Goal: Task Accomplishment & Management: Manage account settings

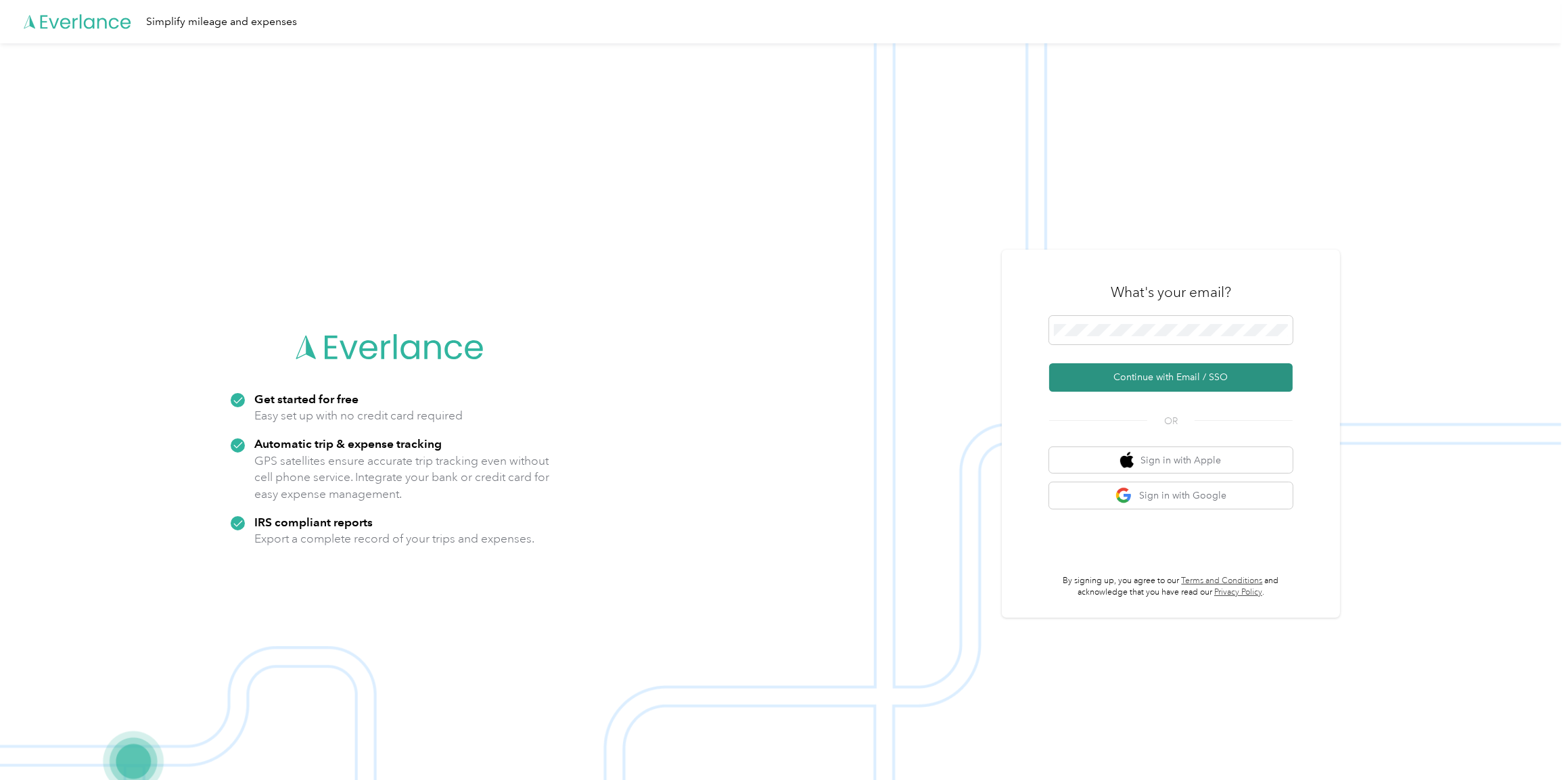
click at [1170, 372] on button "Continue with Email / SSO" at bounding box center [1171, 377] width 244 height 28
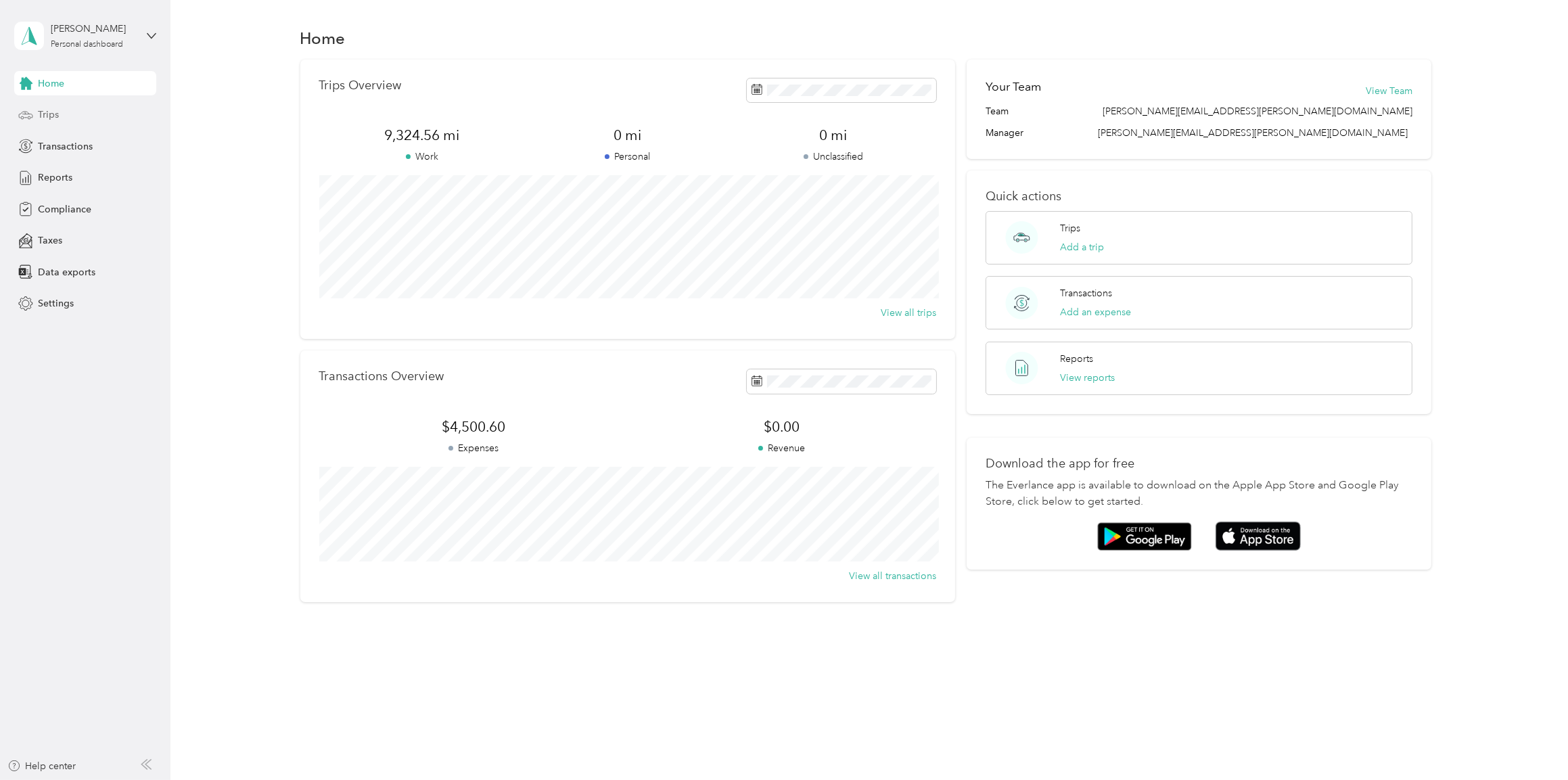
click at [43, 117] on span "Trips" at bounding box center [49, 115] width 21 height 15
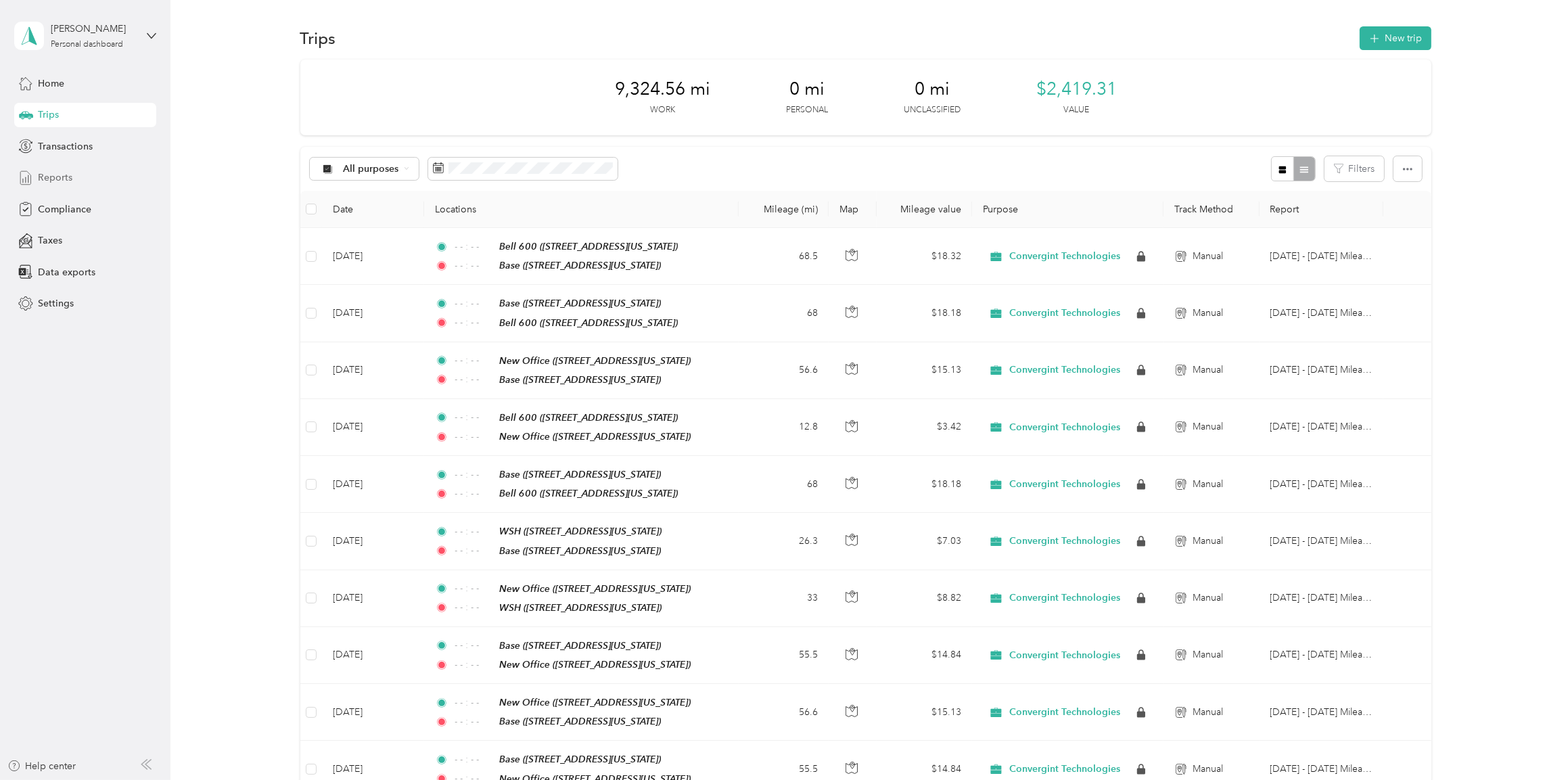
click at [51, 168] on div "Reports" at bounding box center [85, 178] width 142 height 24
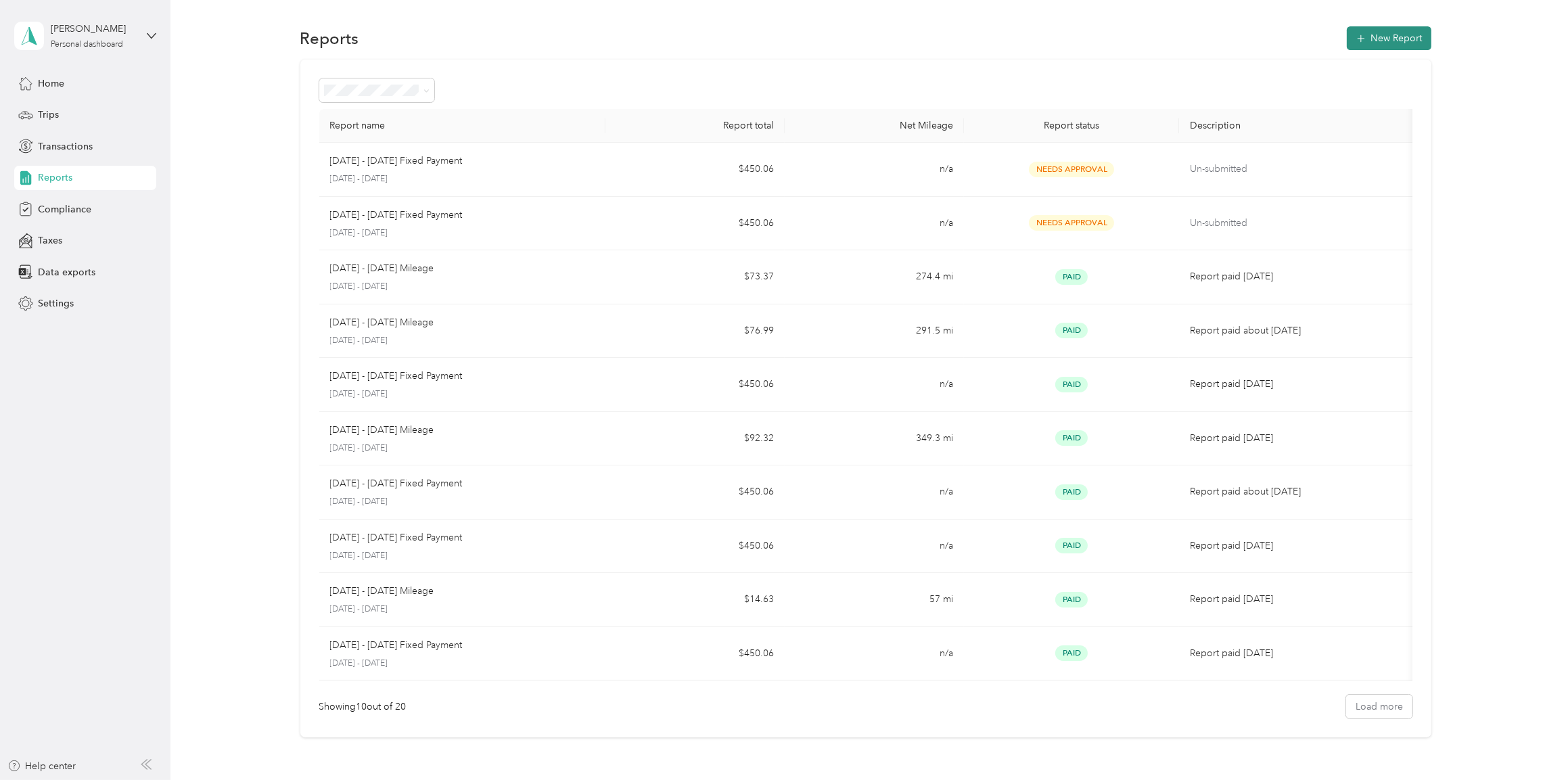
click at [1366, 35] on button "New Report" at bounding box center [1389, 38] width 84 height 23
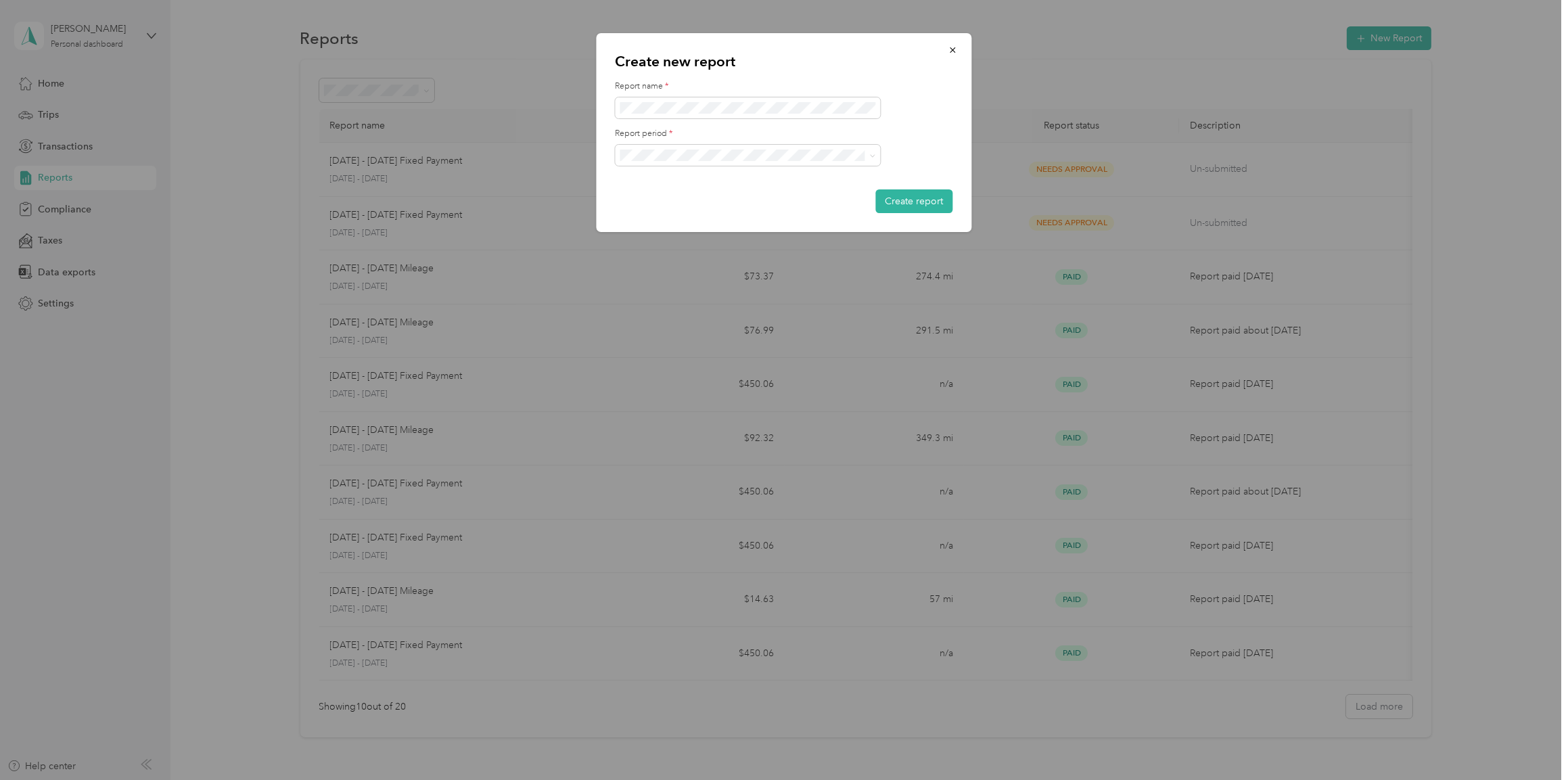
click at [690, 199] on span "[DATE] - [DATE]" at bounding box center [659, 201] width 68 height 11
click at [899, 202] on button "Create report" at bounding box center [914, 201] width 77 height 23
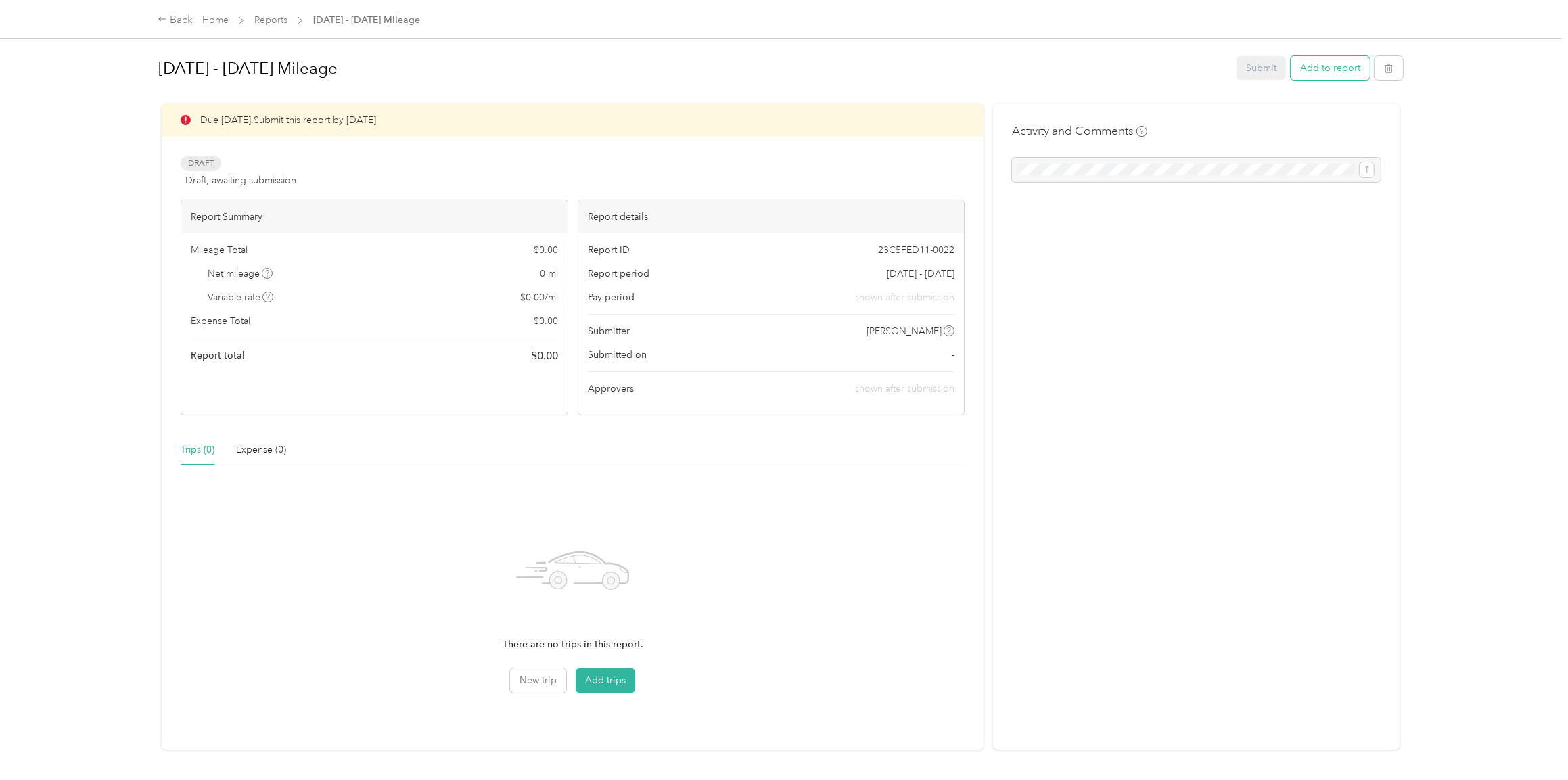
click at [1319, 70] on button "Add to report" at bounding box center [1331, 67] width 79 height 23
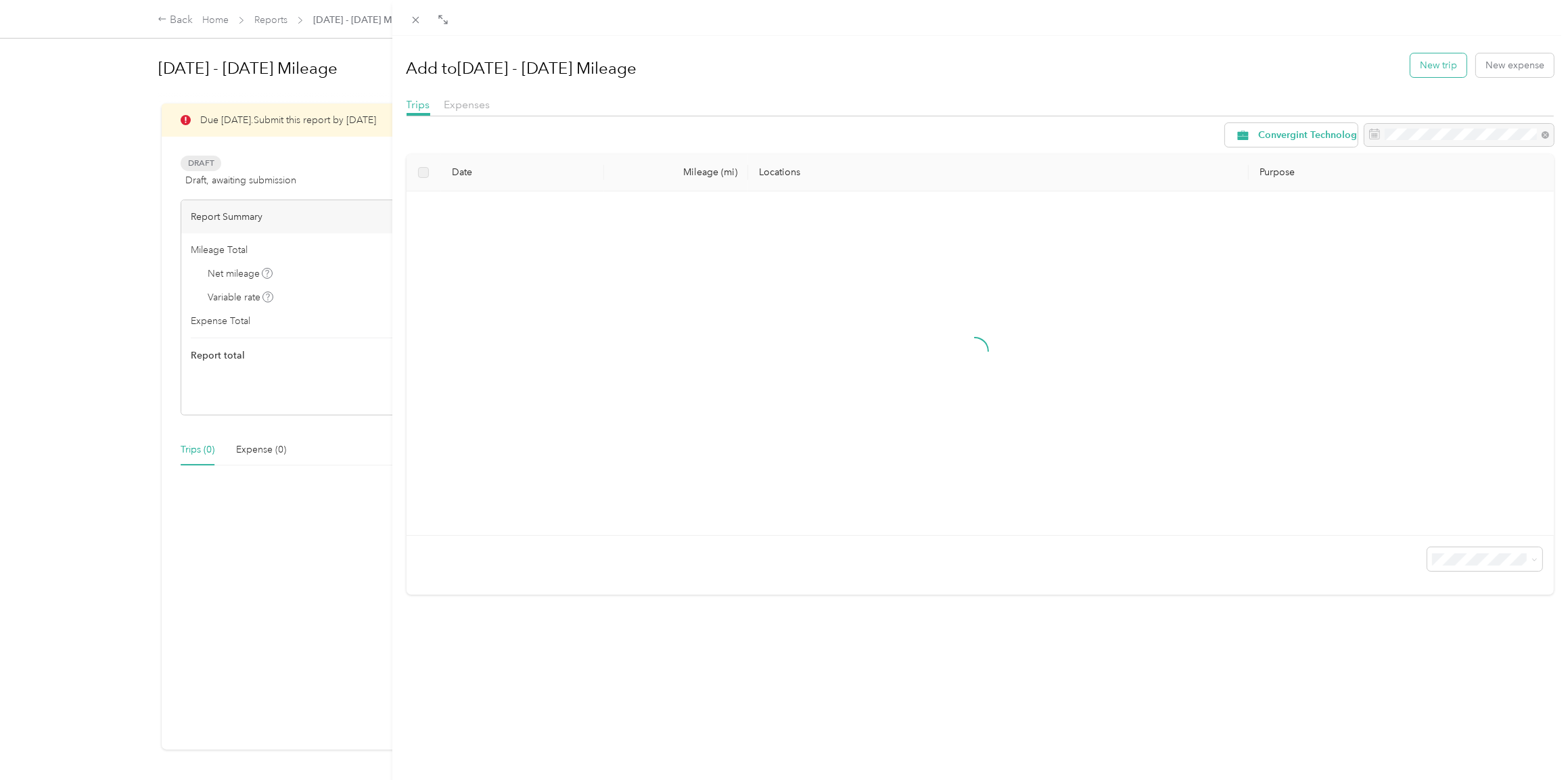
click at [1442, 60] on button "New trip" at bounding box center [1438, 65] width 56 height 23
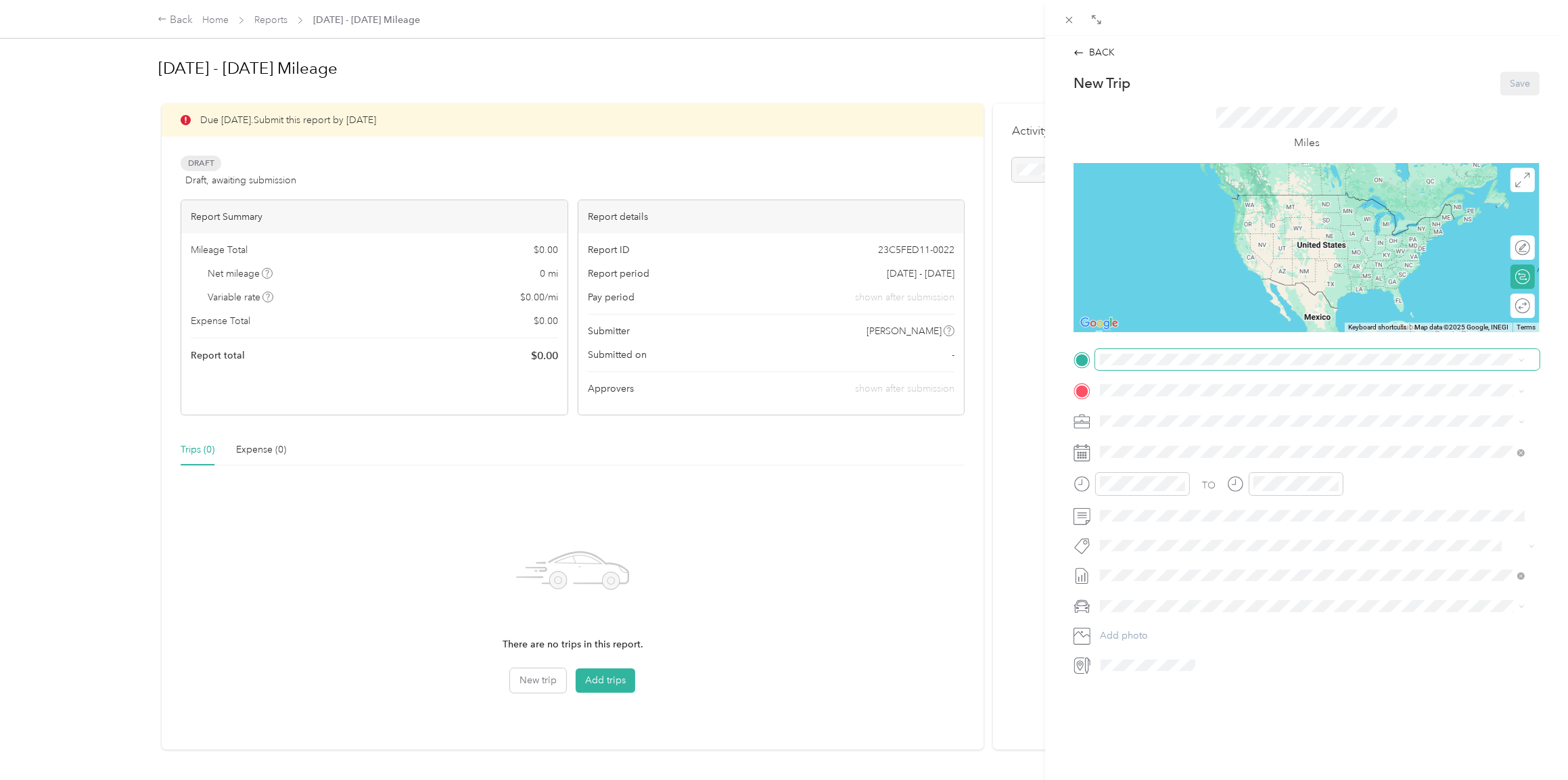
click at [1141, 366] on span at bounding box center [1318, 360] width 445 height 22
click at [1148, 425] on span "[STREET_ADDRESS][US_STATE]" at bounding box center [1193, 424] width 135 height 11
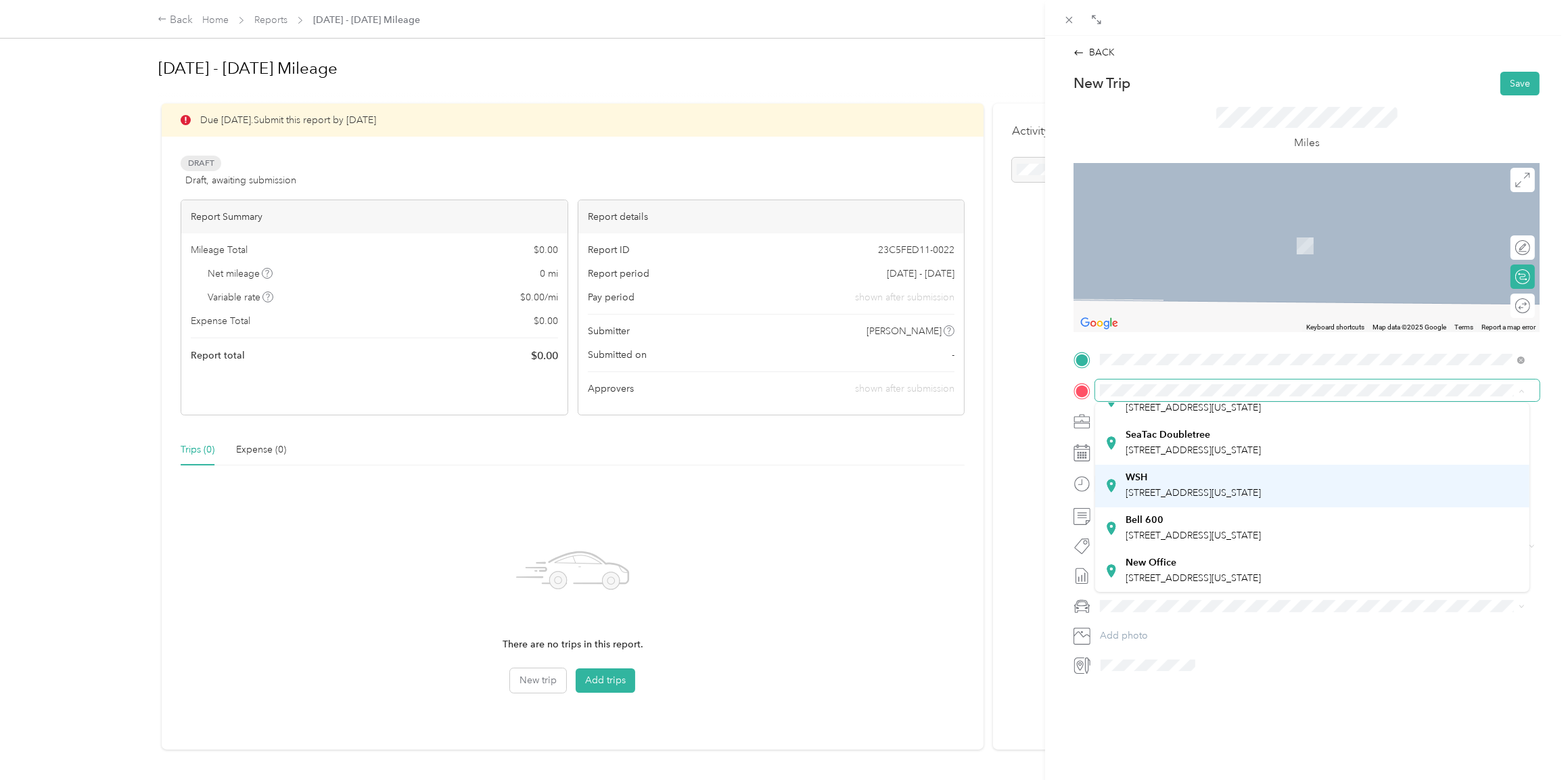
scroll to position [95, 0]
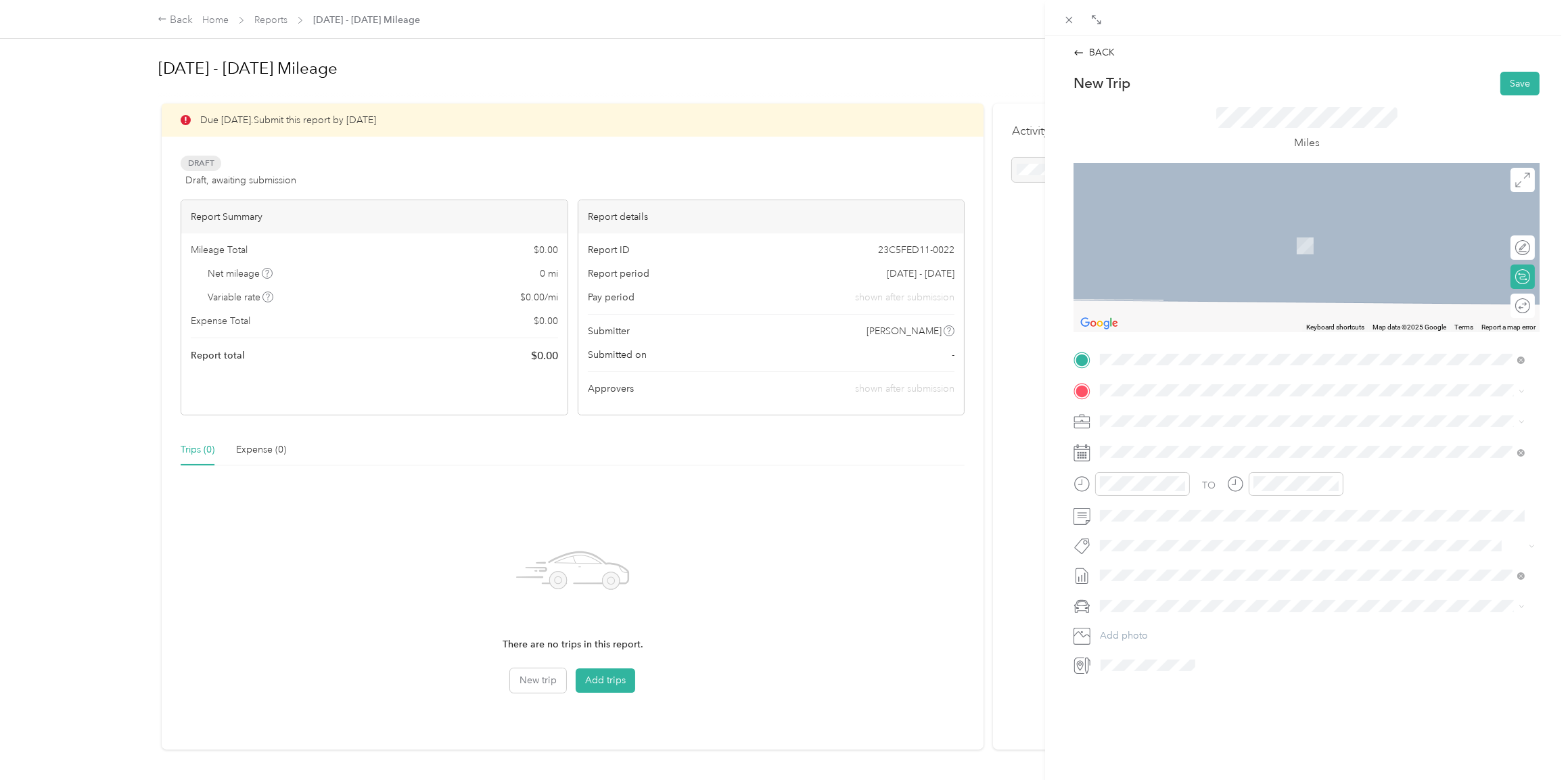
click at [1165, 533] on span "[STREET_ADDRESS][US_STATE]" at bounding box center [1193, 534] width 135 height 11
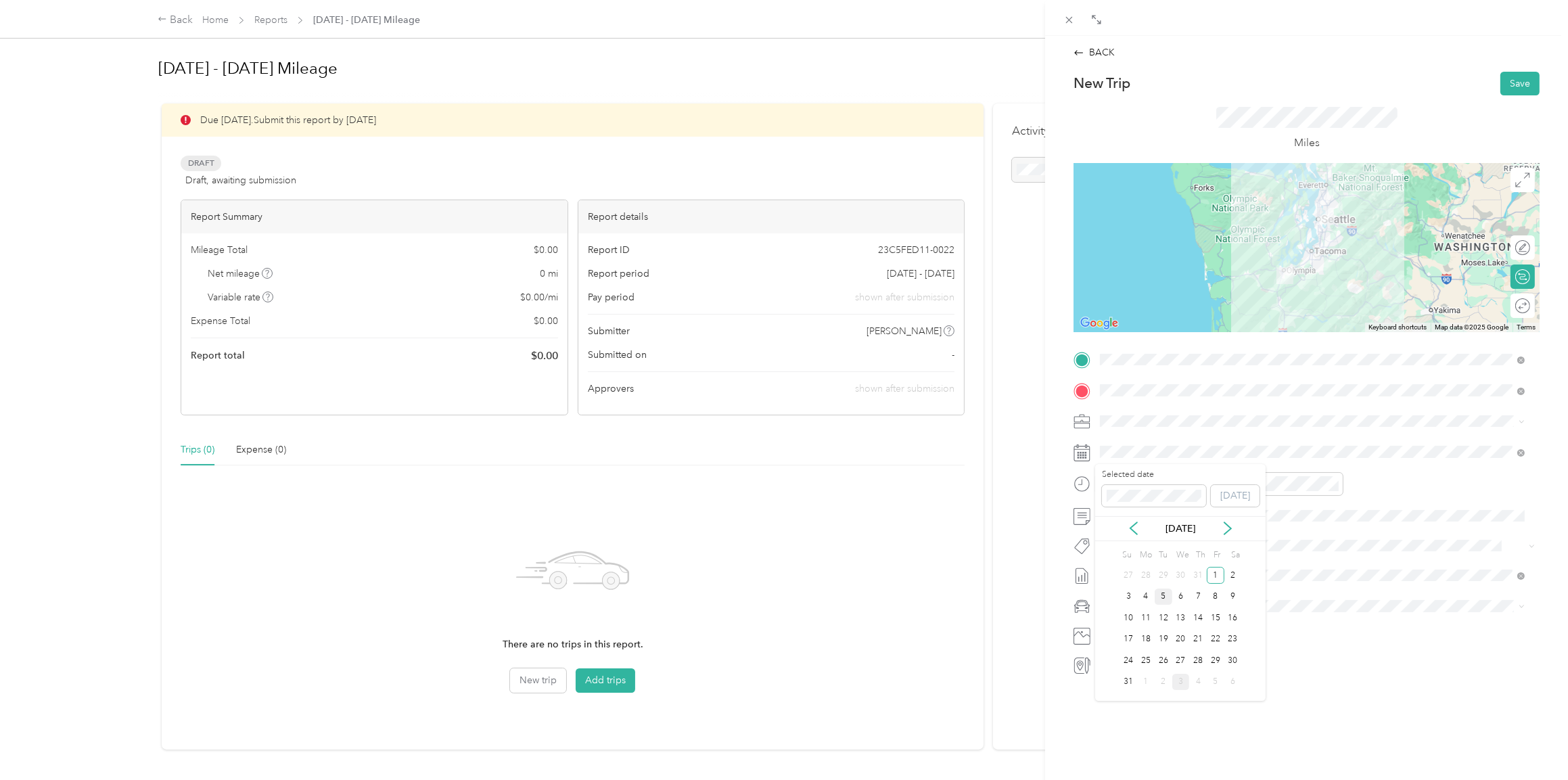
click at [1158, 595] on div "5" at bounding box center [1164, 597] width 18 height 17
click at [1182, 480] on icon "close-circle" at bounding box center [1181, 484] width 10 height 10
click at [1334, 484] on icon "close-circle" at bounding box center [1335, 484] width 10 height 10
click at [1135, 633] on li "Lexus ES 300h" at bounding box center [1312, 625] width 433 height 23
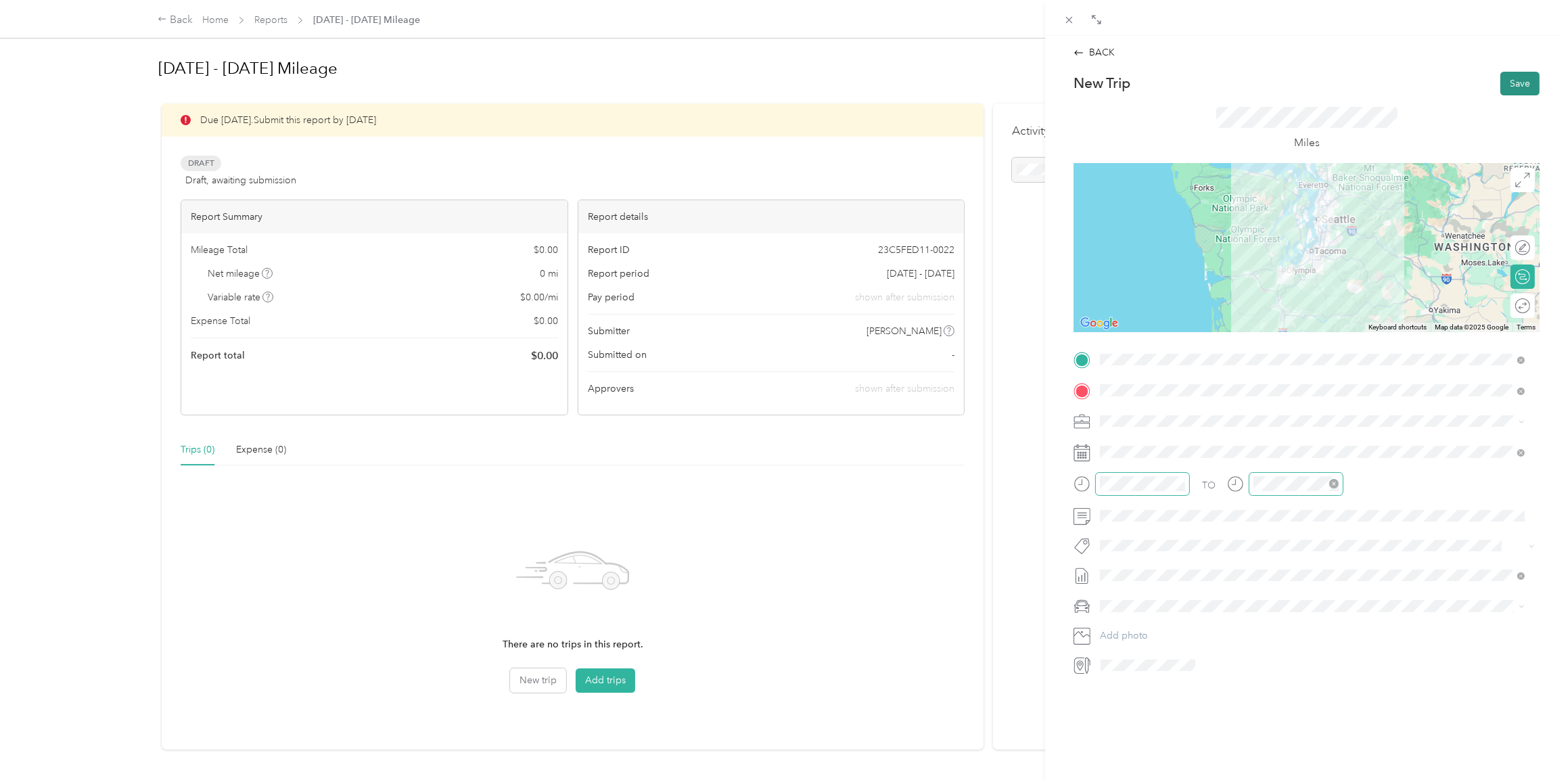
click at [1510, 84] on button "Save" at bounding box center [1520, 83] width 39 height 23
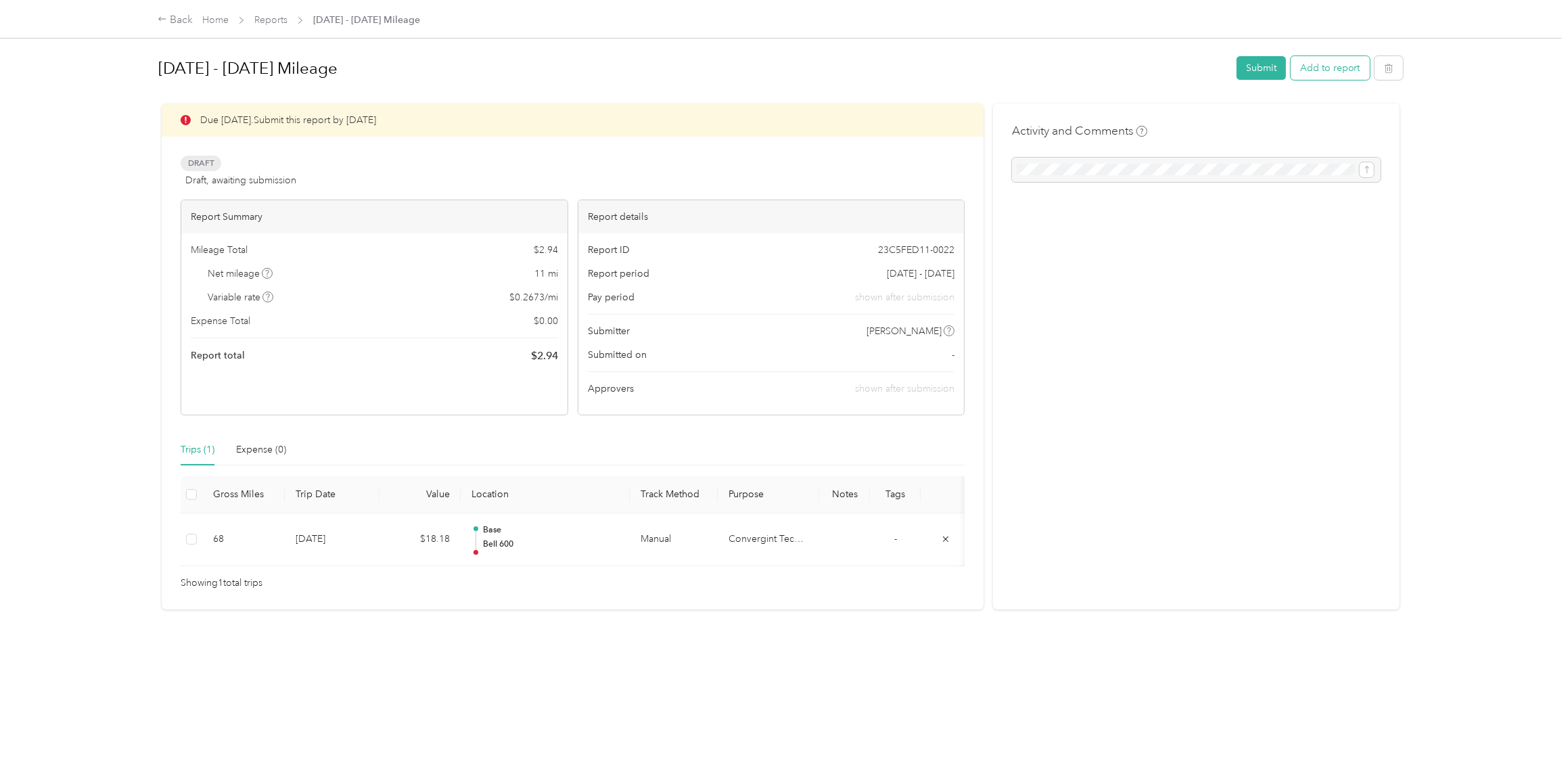
click at [1319, 68] on button "Add to report" at bounding box center [1331, 67] width 79 height 23
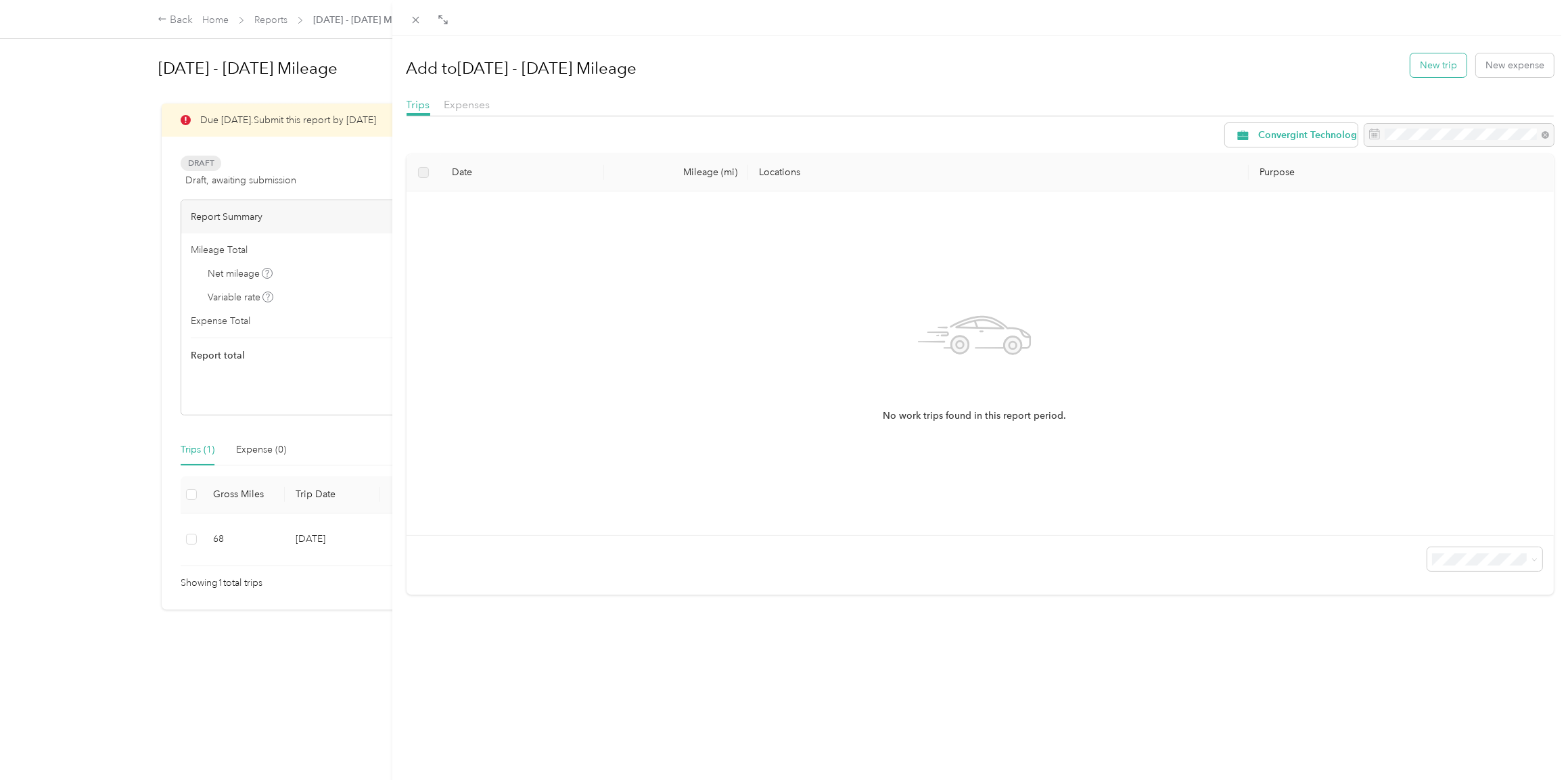
click at [1415, 70] on button "New trip" at bounding box center [1438, 65] width 56 height 23
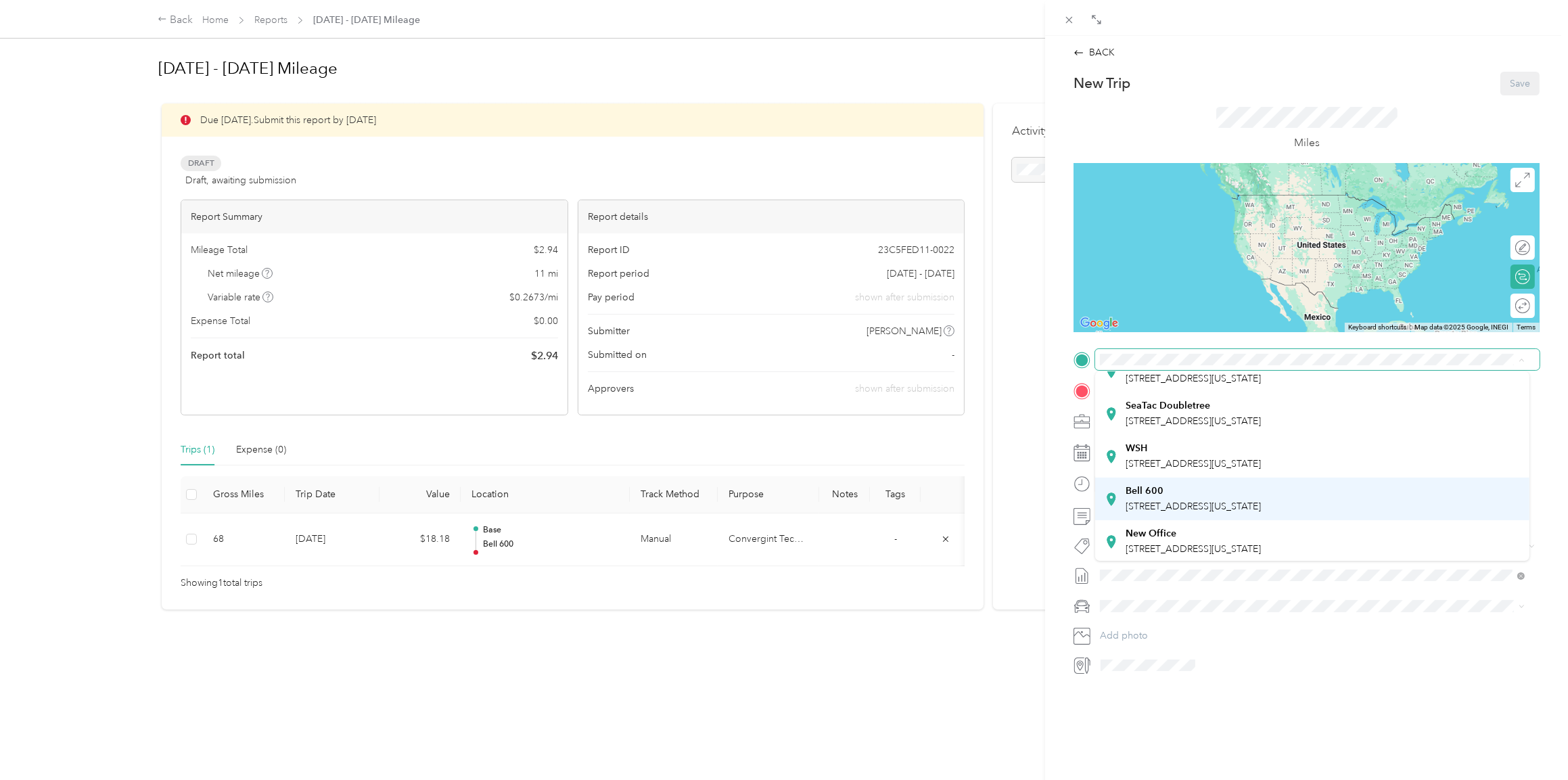
scroll to position [95, 0]
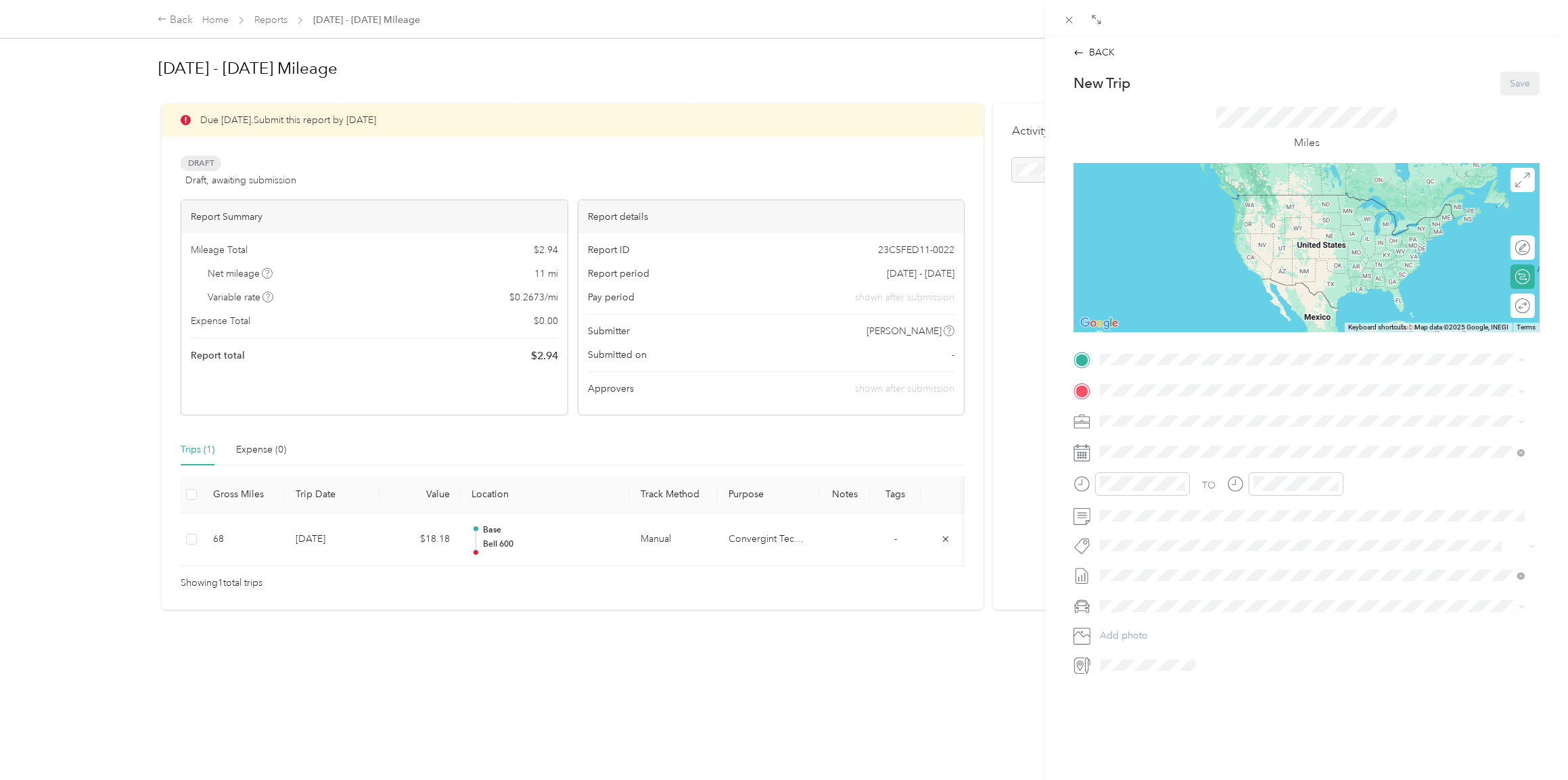
click at [1177, 488] on div "Bell [STREET_ADDRESS][US_STATE]" at bounding box center [1193, 497] width 135 height 28
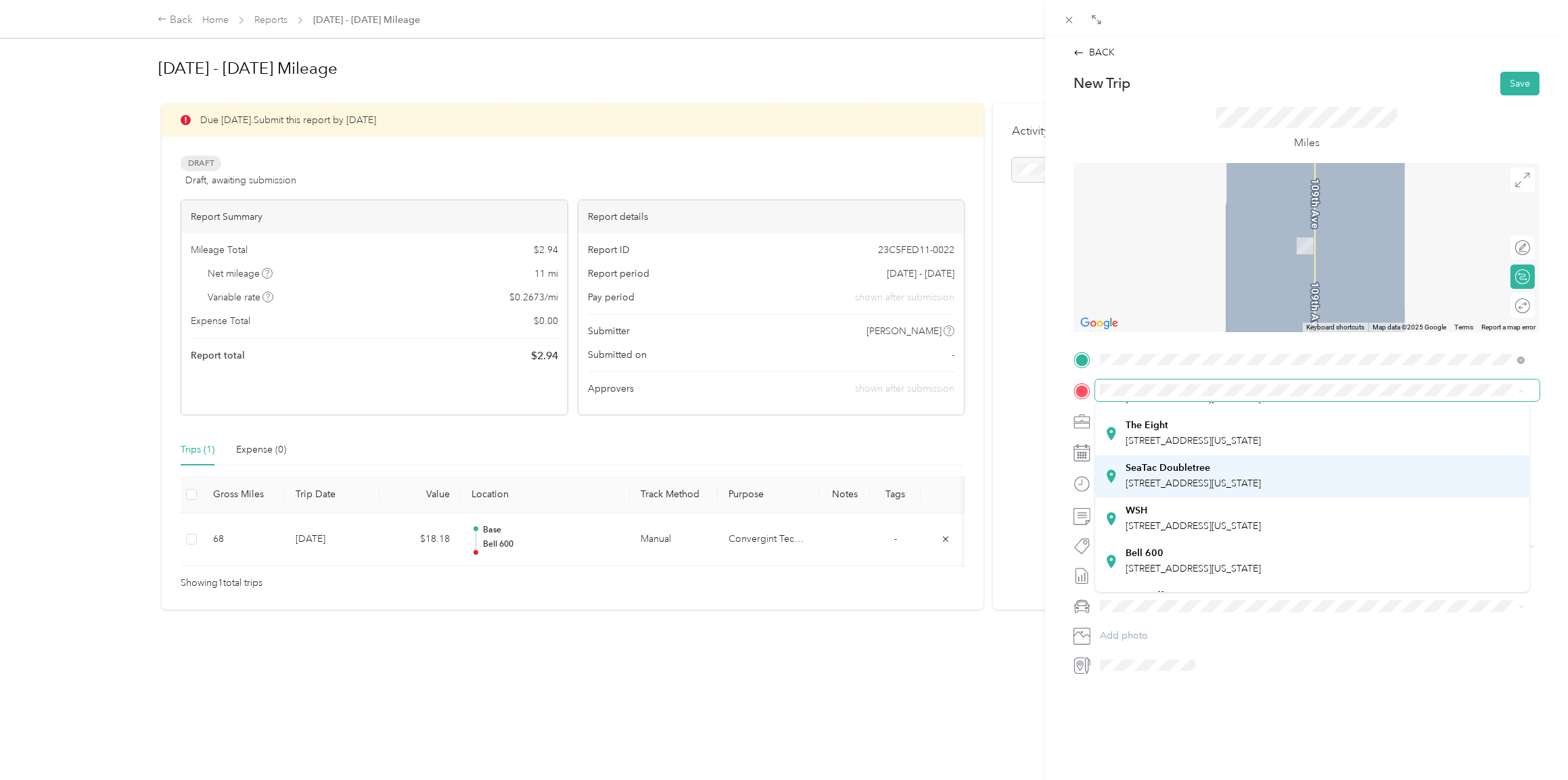
scroll to position [0, 0]
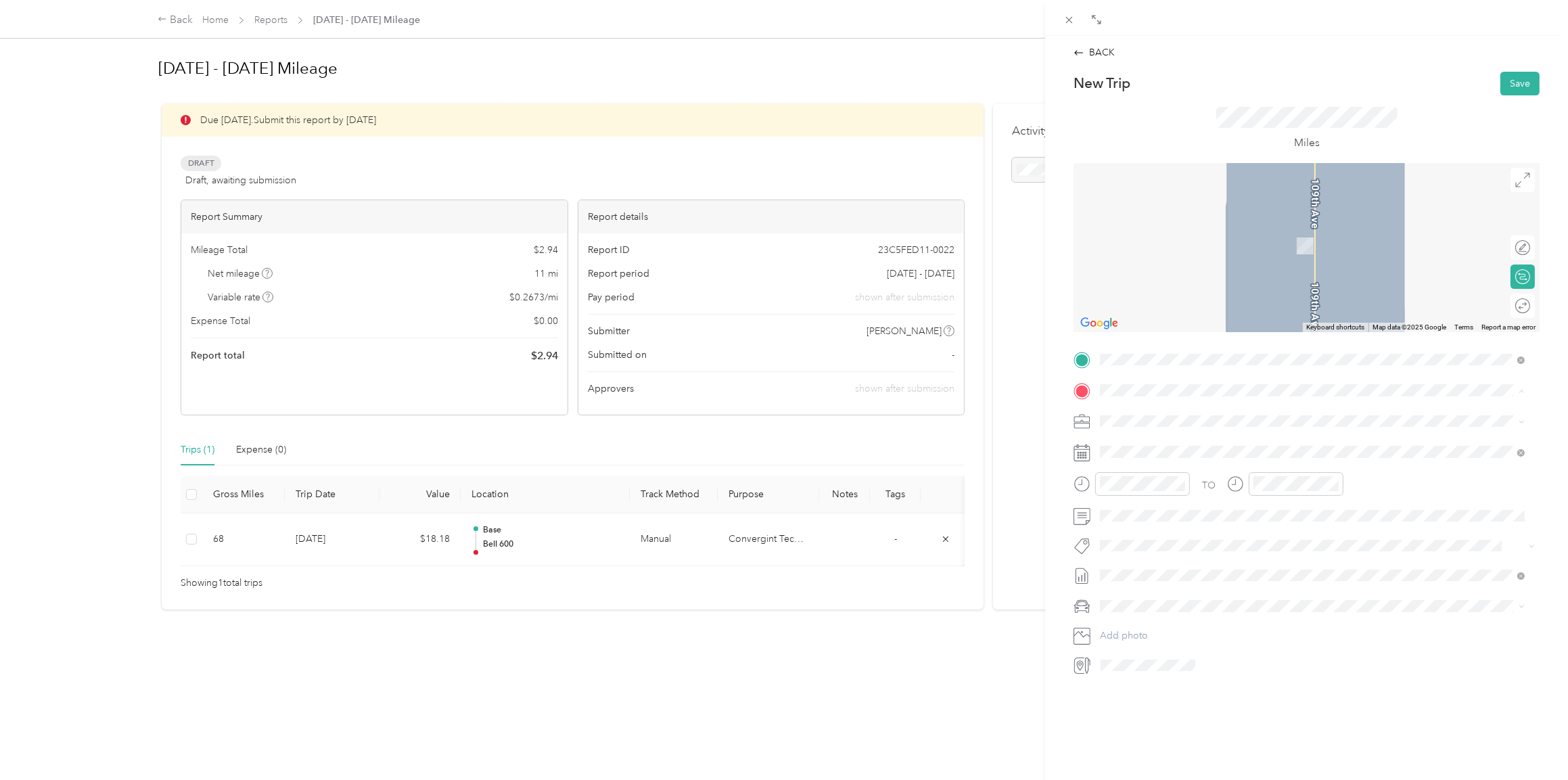
click at [1157, 462] on li "Base [STREET_ADDRESS][US_STATE]" at bounding box center [1312, 452] width 433 height 43
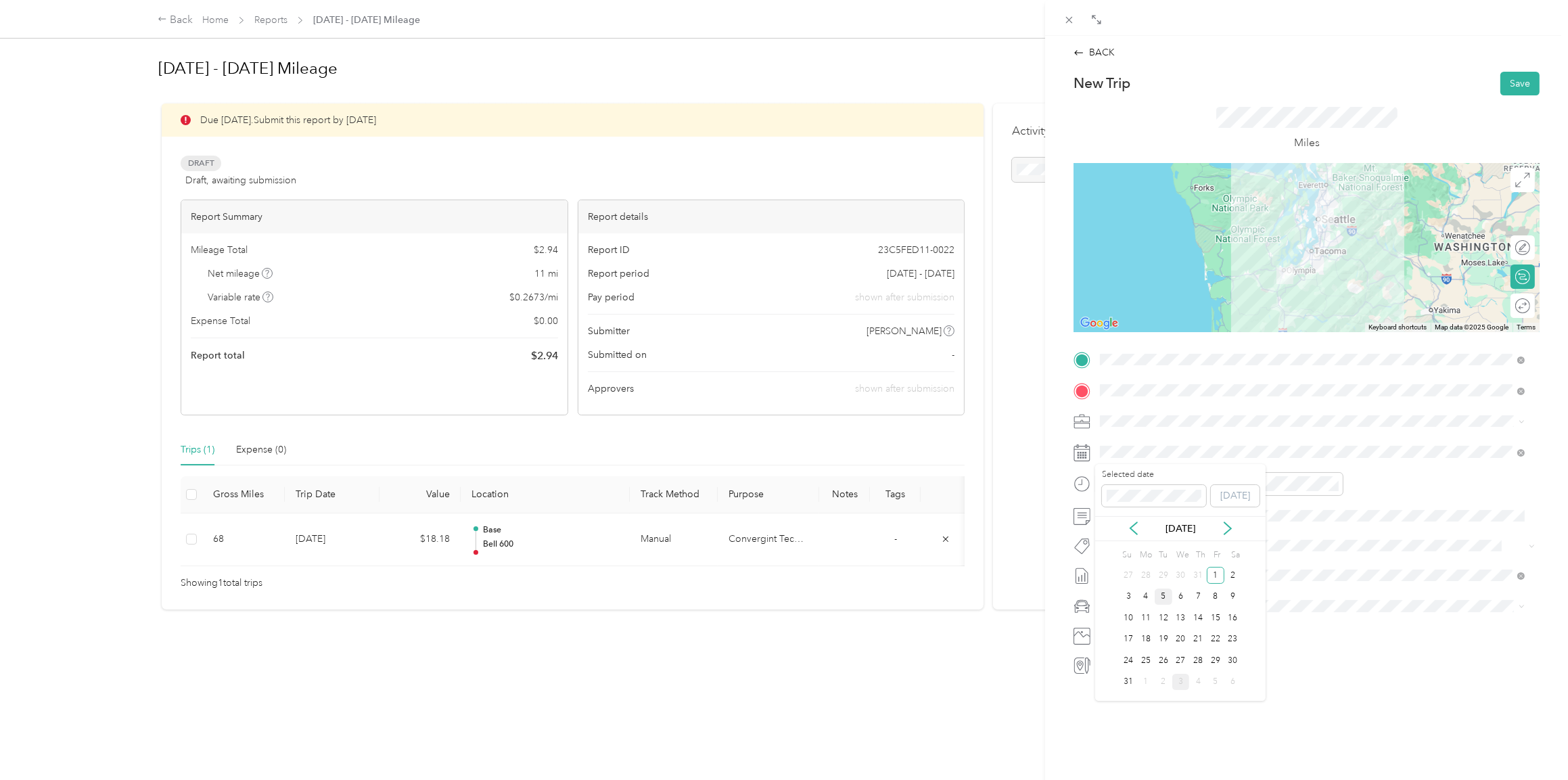
click at [1163, 594] on div "5" at bounding box center [1164, 597] width 18 height 17
click at [1182, 480] on icon "close-circle" at bounding box center [1181, 484] width 10 height 10
click at [1332, 482] on icon "close-circle" at bounding box center [1335, 484] width 10 height 10
click at [1143, 630] on li "Lexus ES 300h" at bounding box center [1312, 622] width 433 height 23
click at [1502, 83] on button "Save" at bounding box center [1520, 83] width 39 height 23
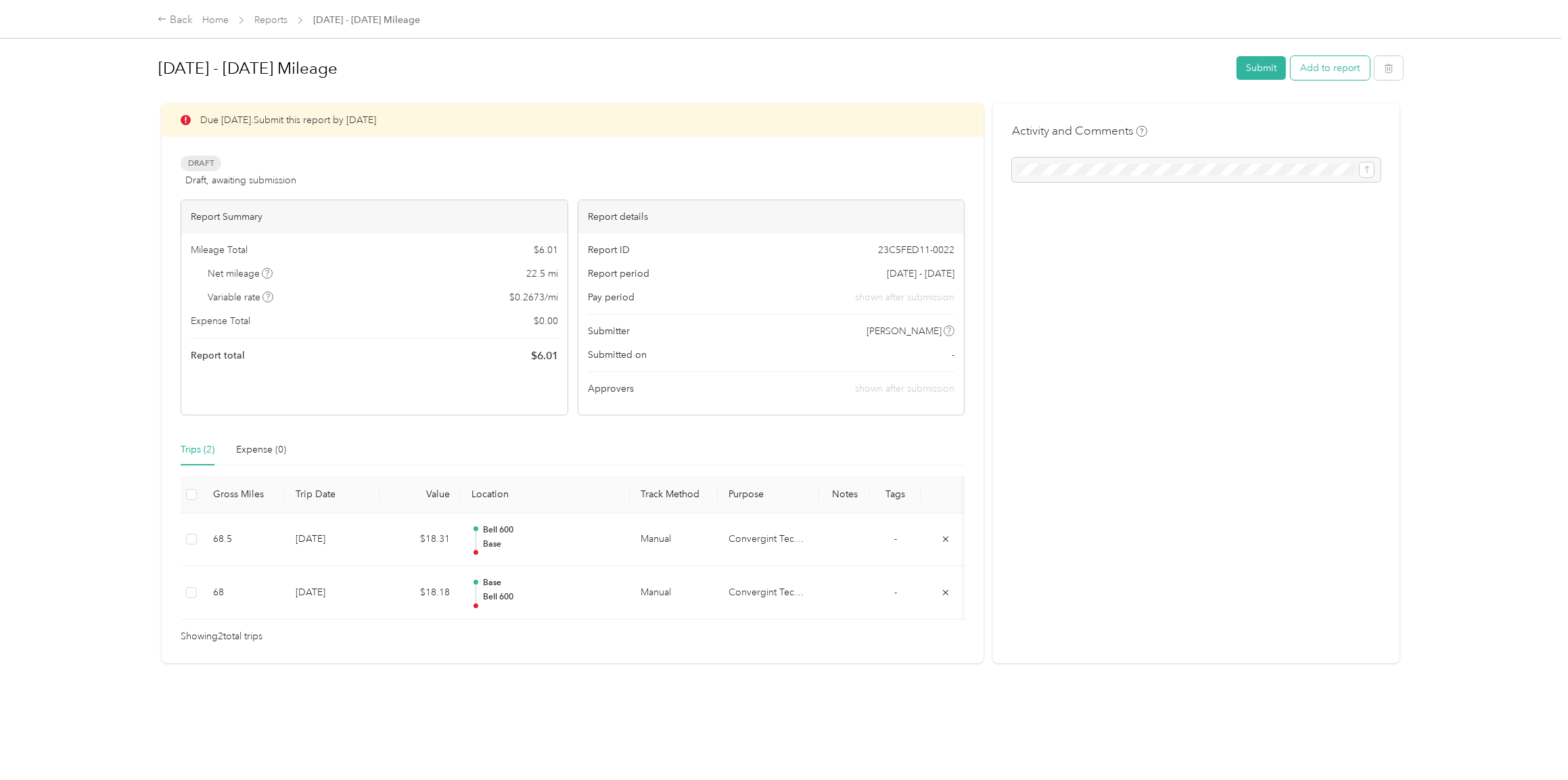
click at [1307, 66] on button "Add to report" at bounding box center [1331, 67] width 79 height 23
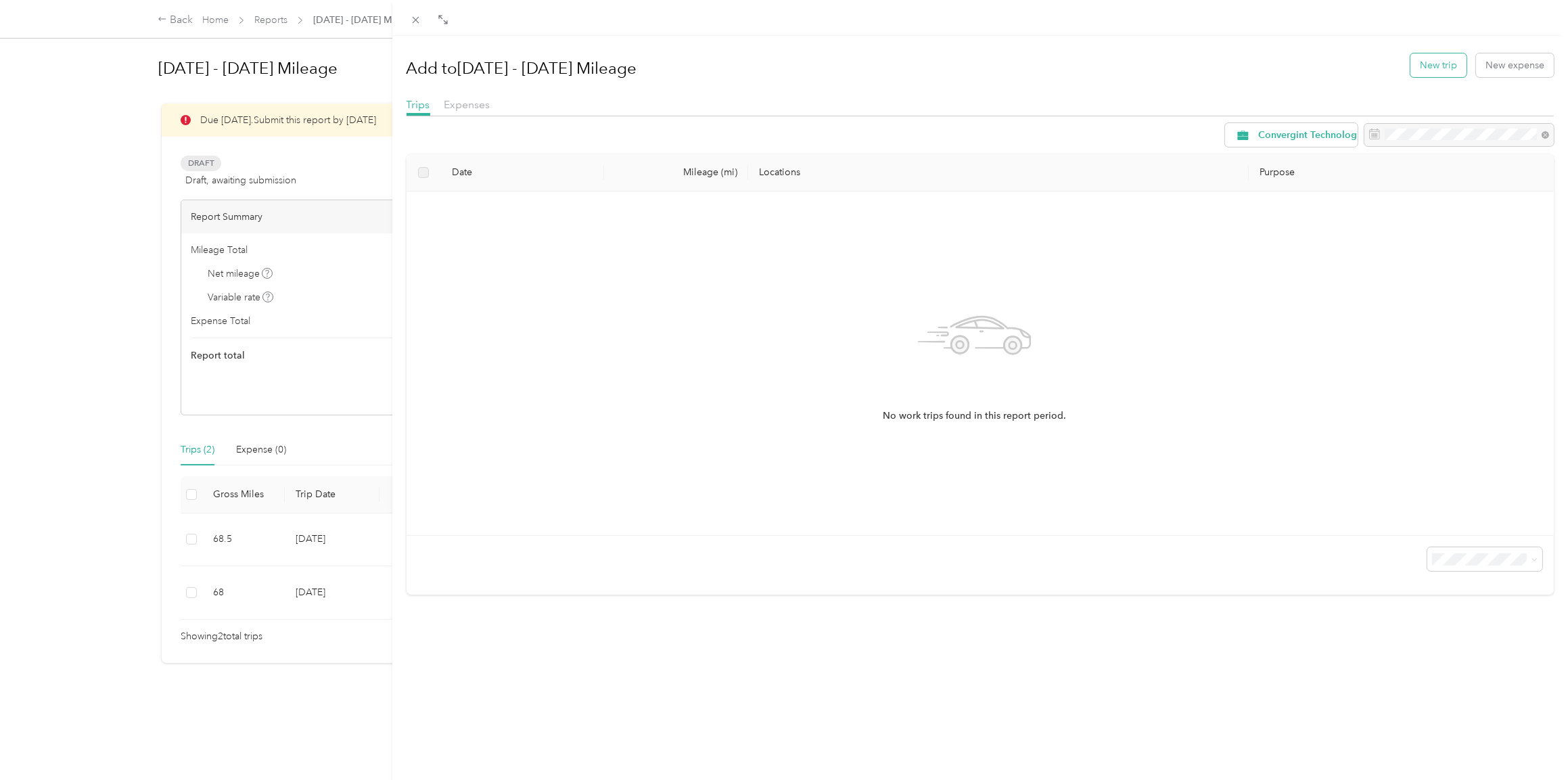
click at [1424, 66] on button "New trip" at bounding box center [1438, 65] width 56 height 23
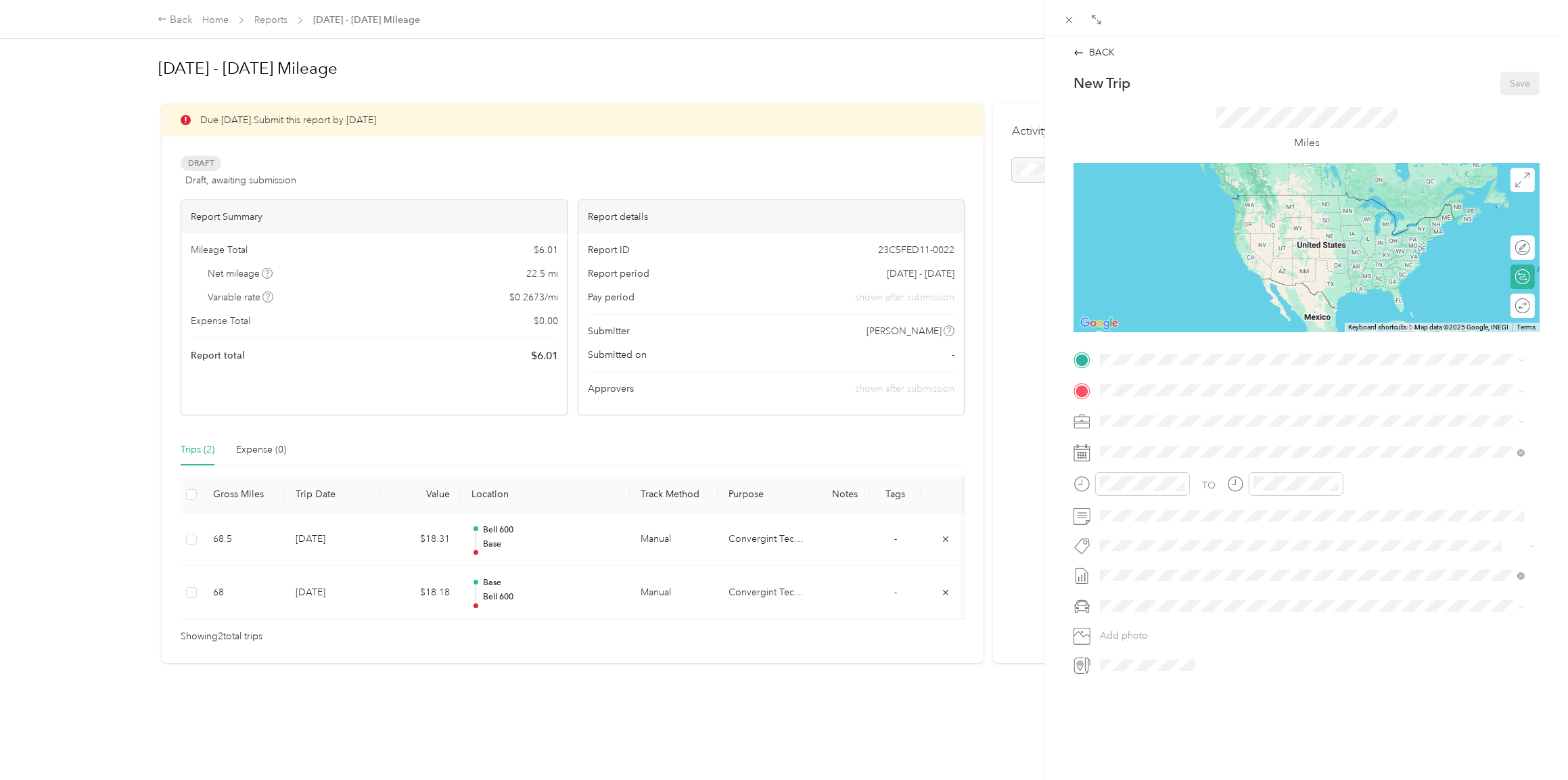
click at [1139, 417] on div "Base [STREET_ADDRESS][US_STATE]" at bounding box center [1193, 421] width 135 height 28
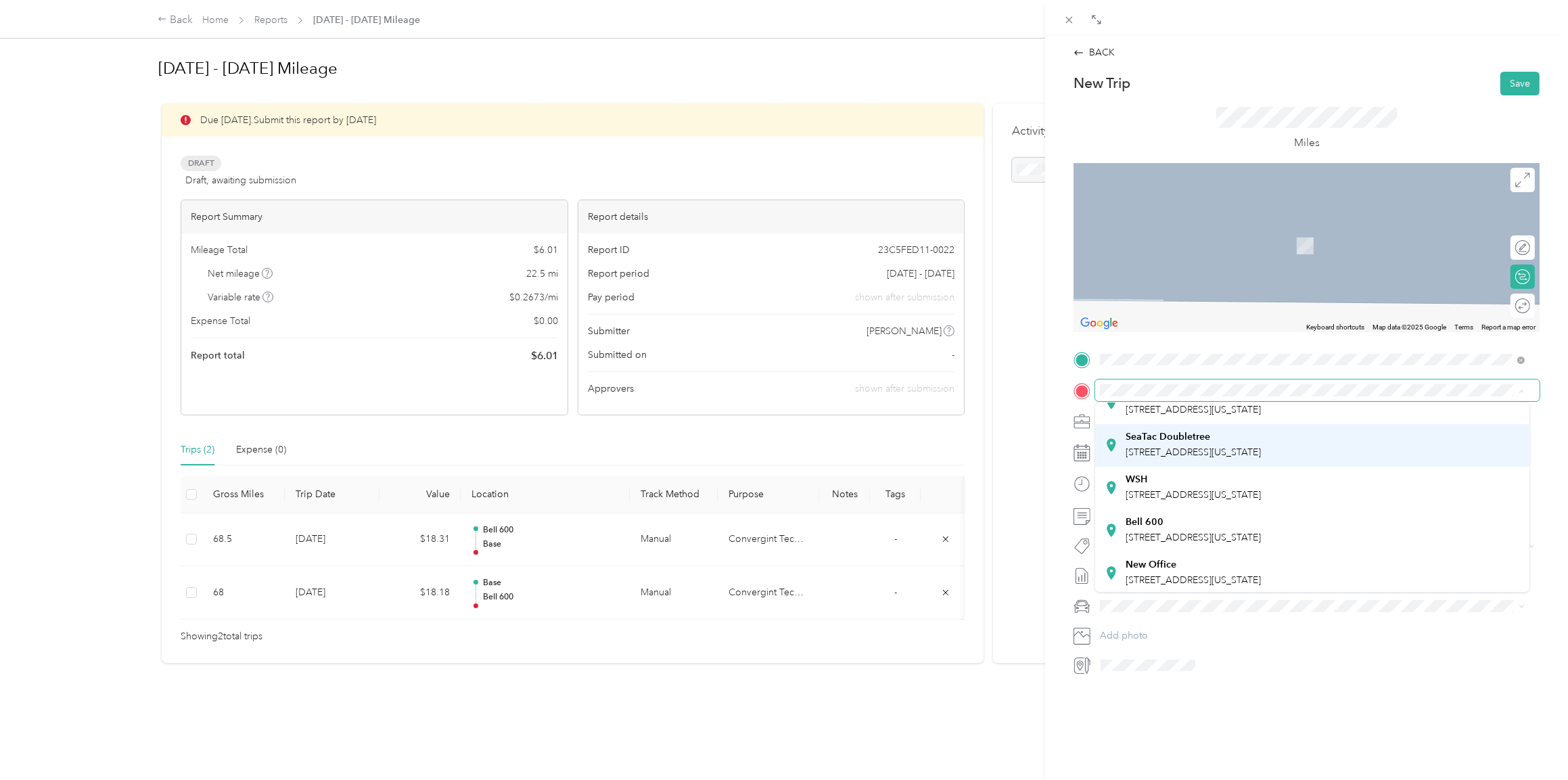
scroll to position [95, 0]
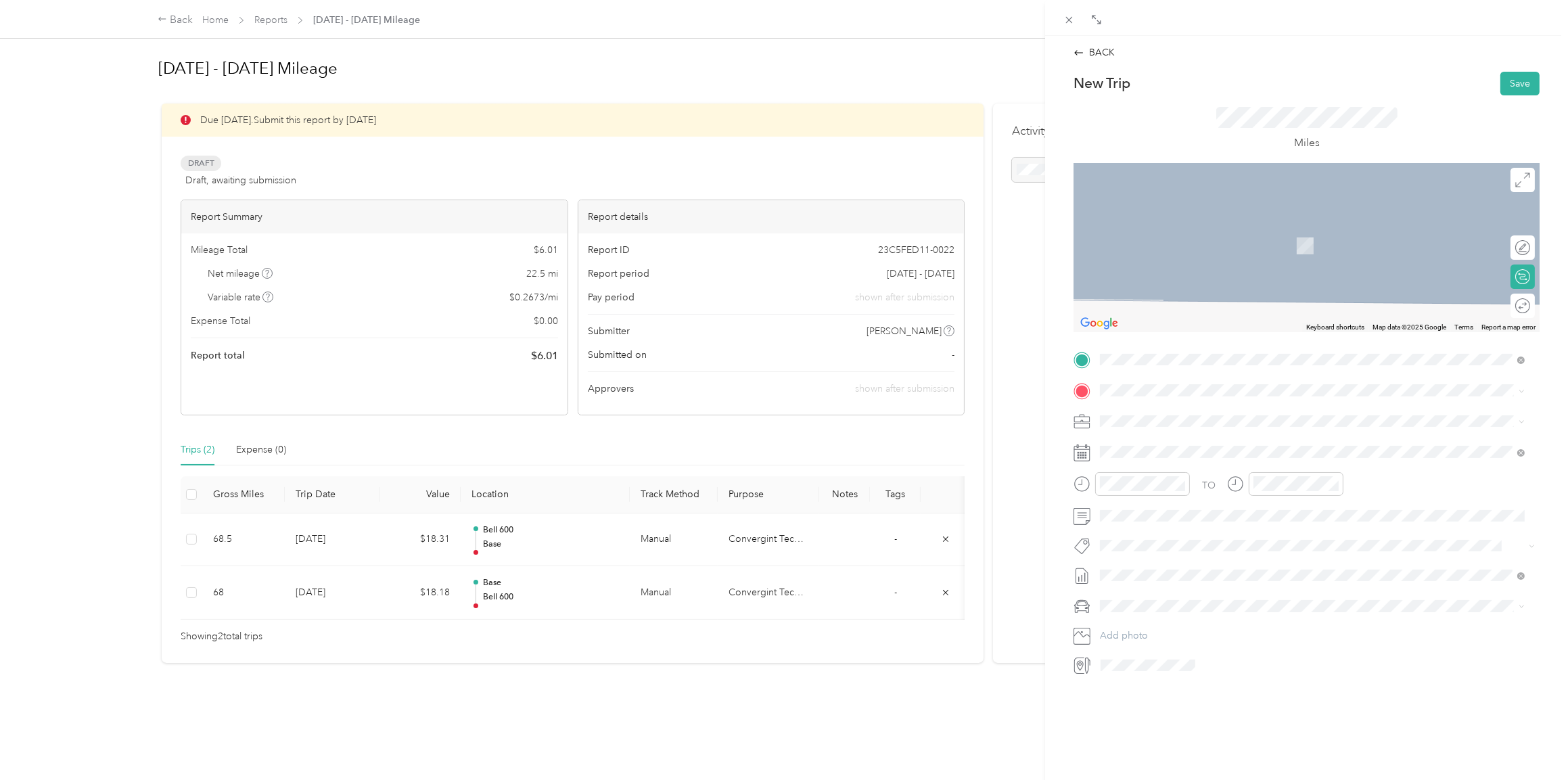
click at [1178, 540] on div "Bell [STREET_ADDRESS][US_STATE]" at bounding box center [1312, 527] width 415 height 33
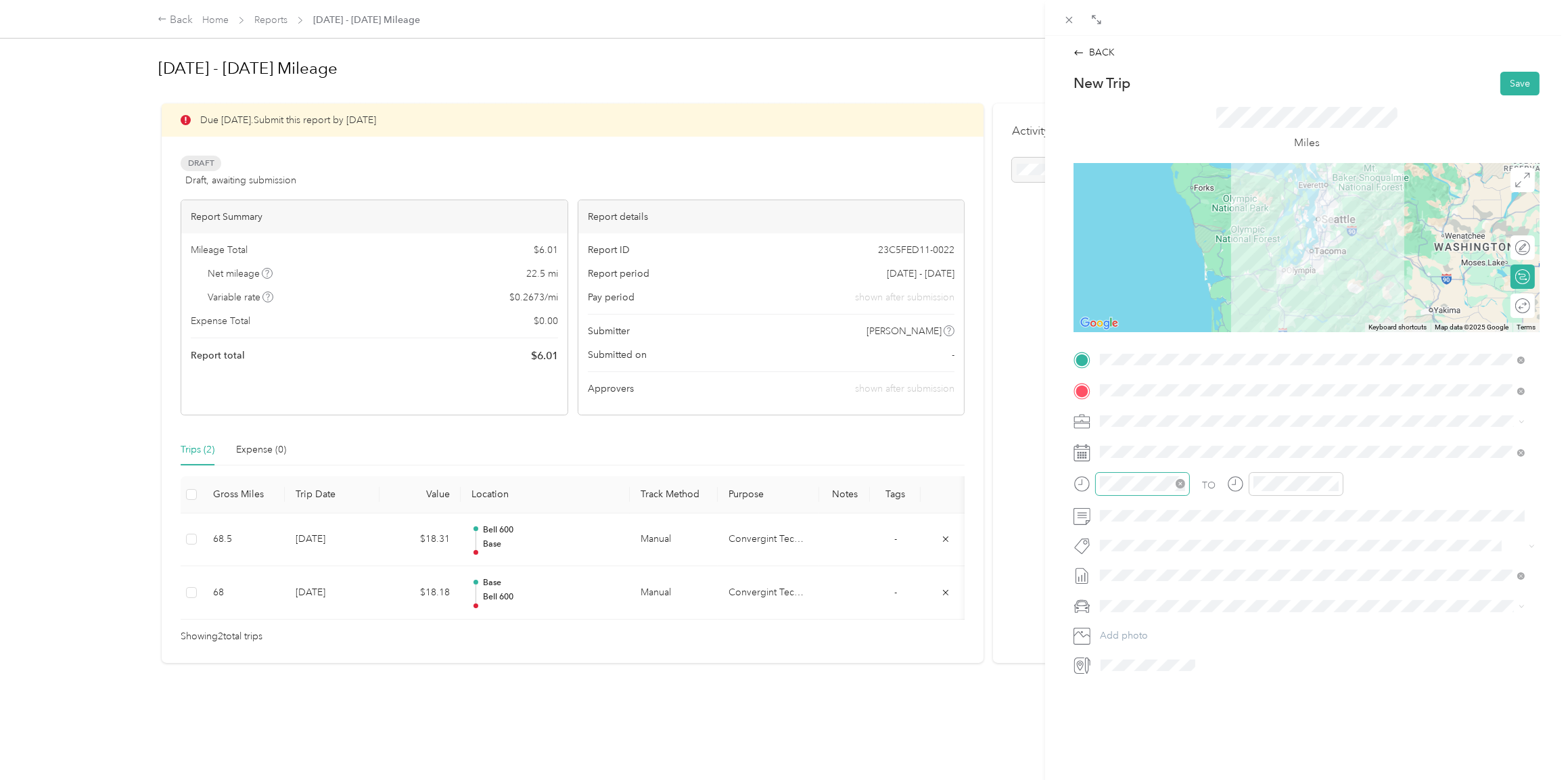
click at [1181, 480] on icon "close-circle" at bounding box center [1181, 484] width 10 height 10
click at [1183, 595] on div "6" at bounding box center [1182, 597] width 18 height 17
click at [1332, 480] on icon "close-circle" at bounding box center [1335, 484] width 10 height 10
click at [1123, 635] on ol "Lexus ES 300h Honda [PERSON_NAME] Lexus" at bounding box center [1312, 677] width 433 height 118
click at [1131, 612] on span at bounding box center [1318, 606] width 445 height 22
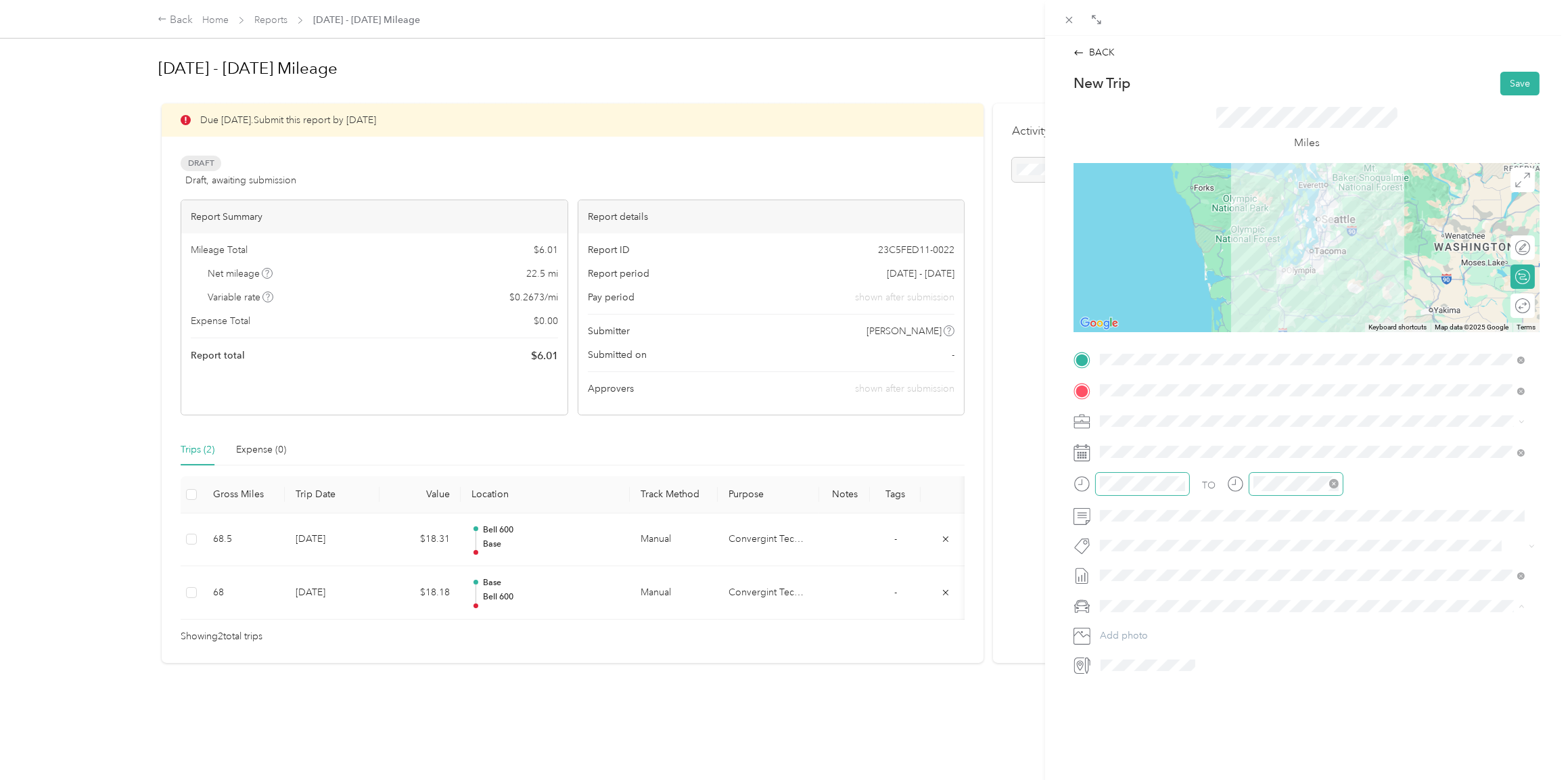
click at [1131, 627] on span "Lexus ES 300h" at bounding box center [1136, 629] width 62 height 11
click at [1505, 80] on button "Save" at bounding box center [1520, 83] width 39 height 23
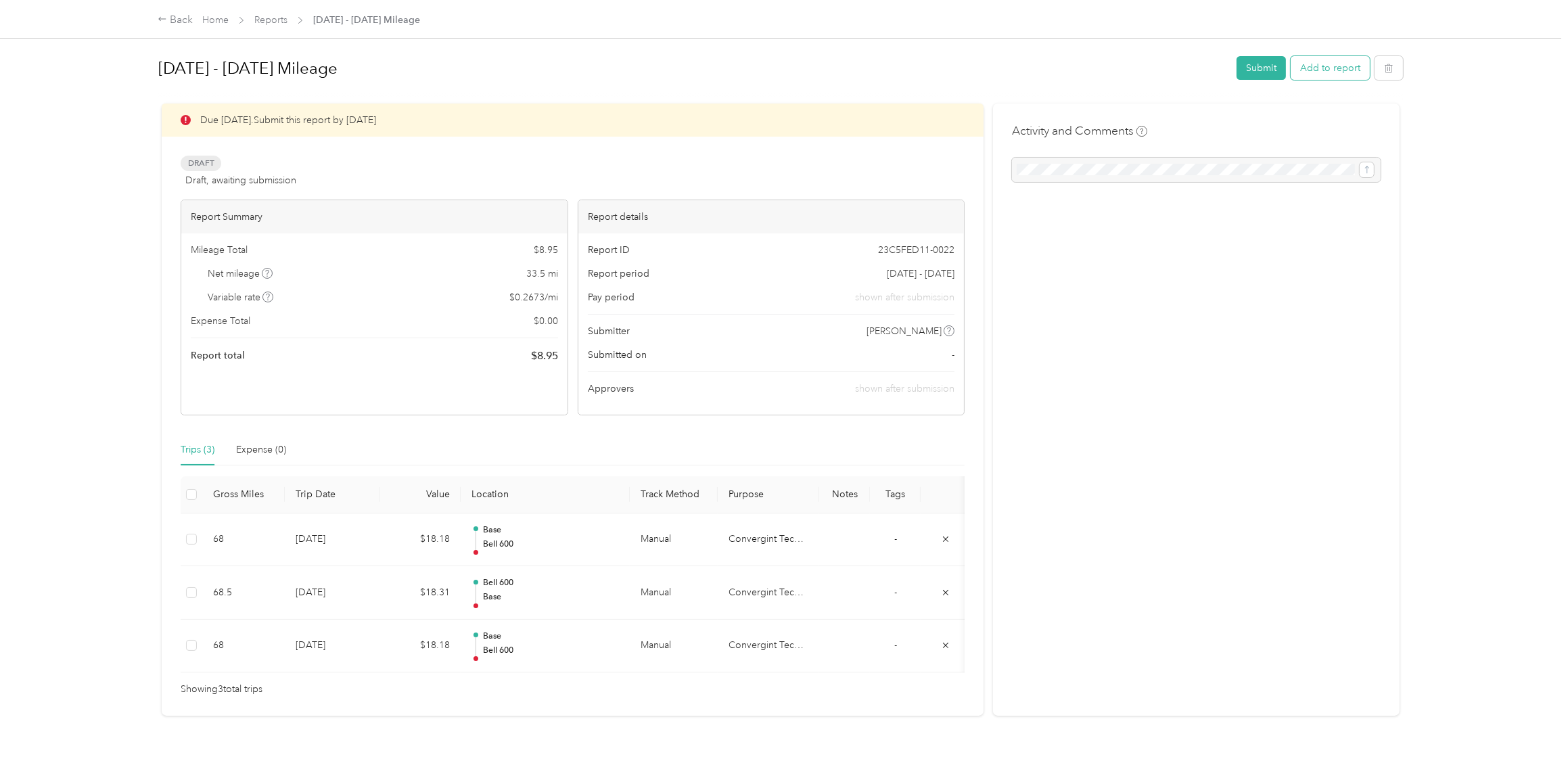
click at [1326, 68] on button "Add to report" at bounding box center [1331, 67] width 79 height 23
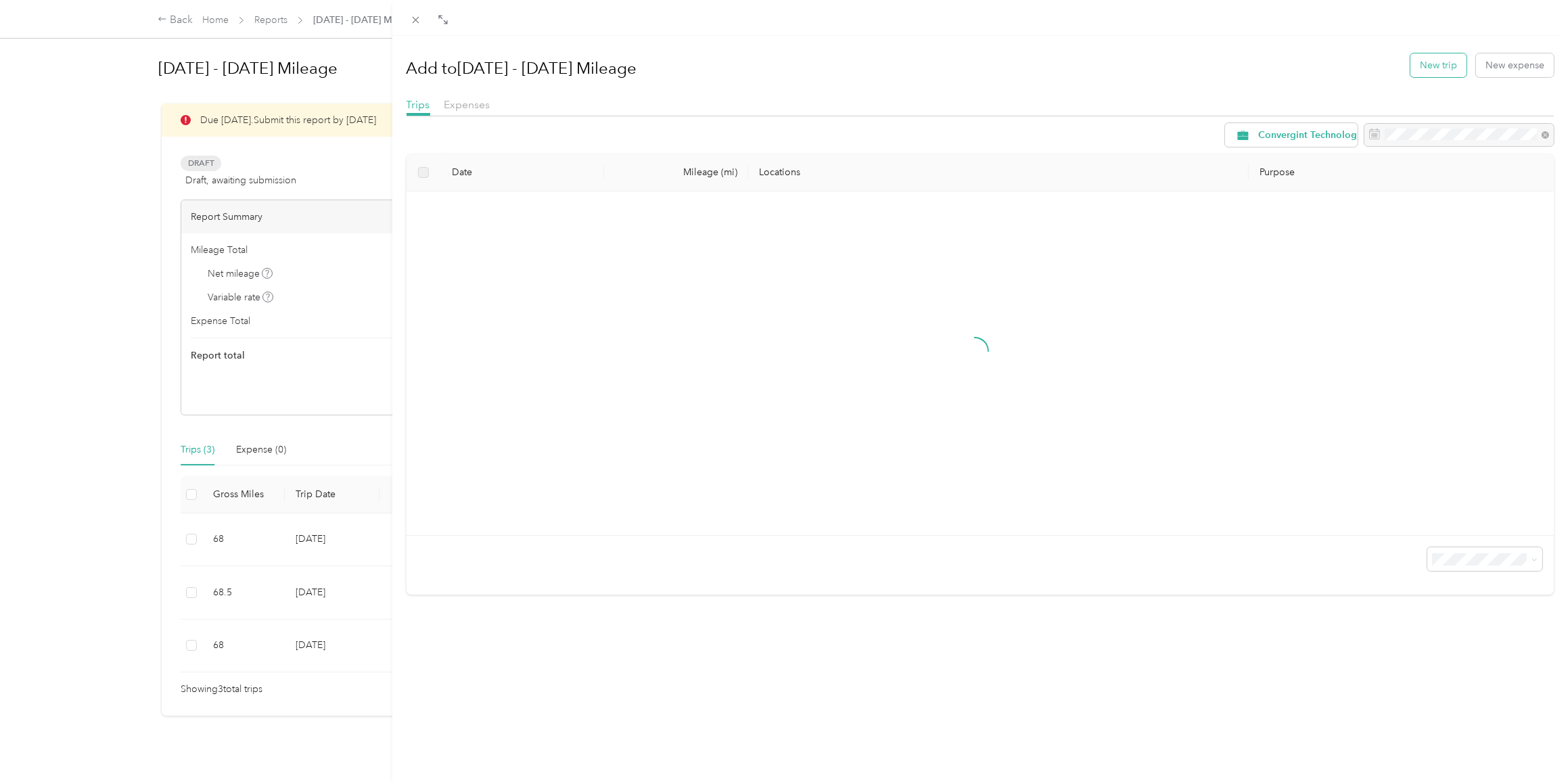
click at [1425, 68] on button "New trip" at bounding box center [1438, 65] width 56 height 23
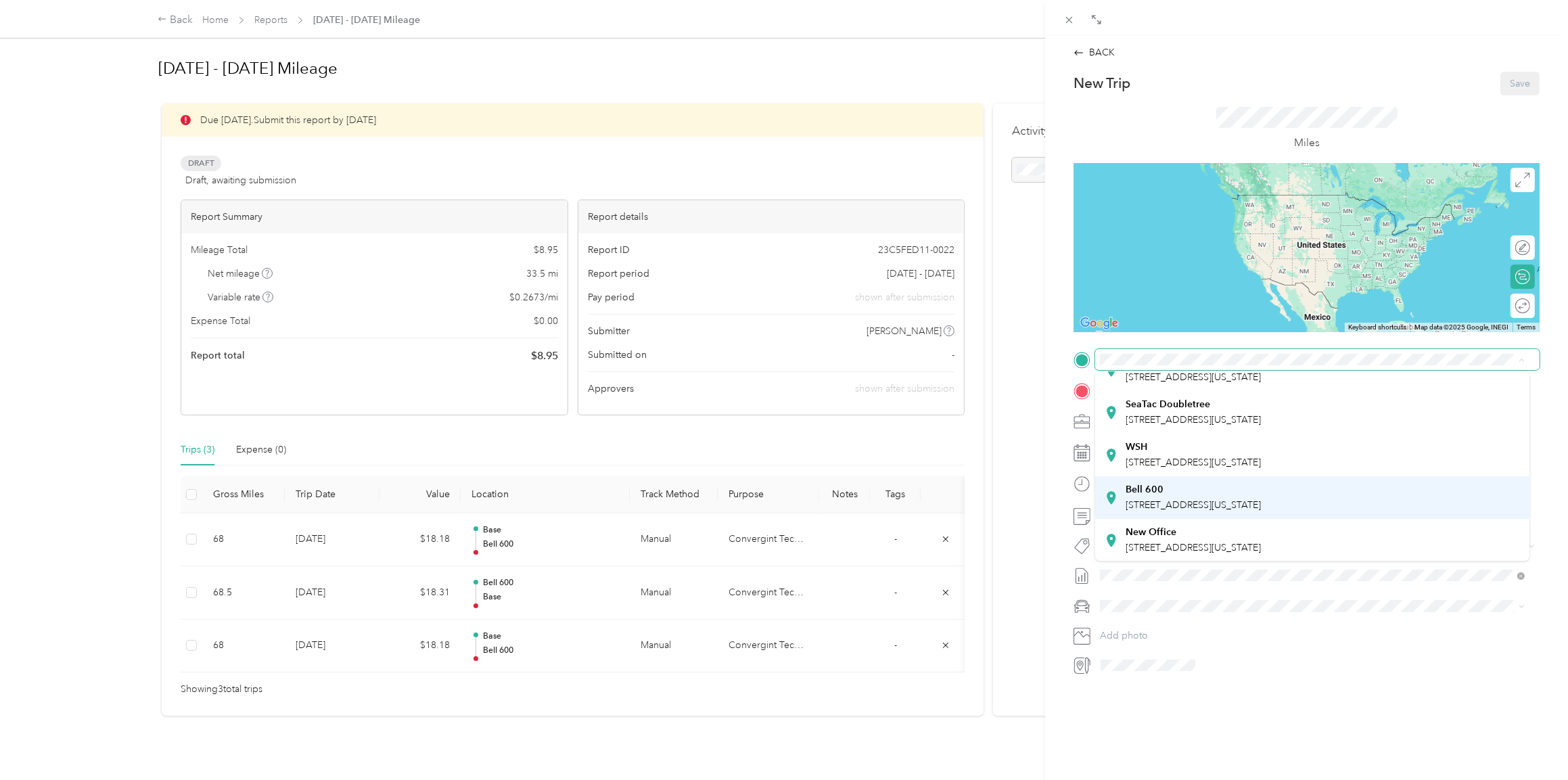
scroll to position [95, 0]
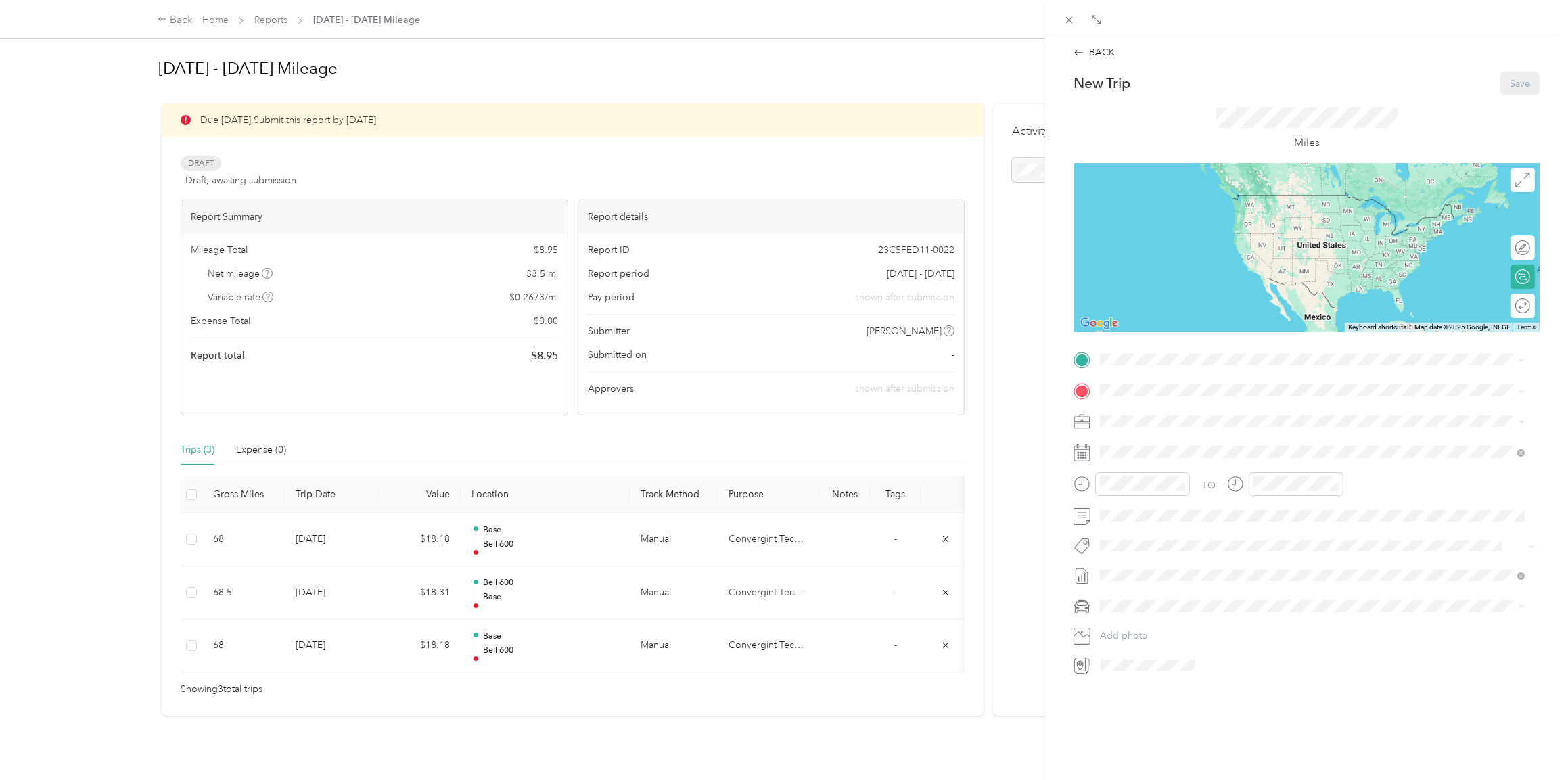
click at [1163, 495] on div "Bell [STREET_ADDRESS][US_STATE]" at bounding box center [1193, 492] width 135 height 28
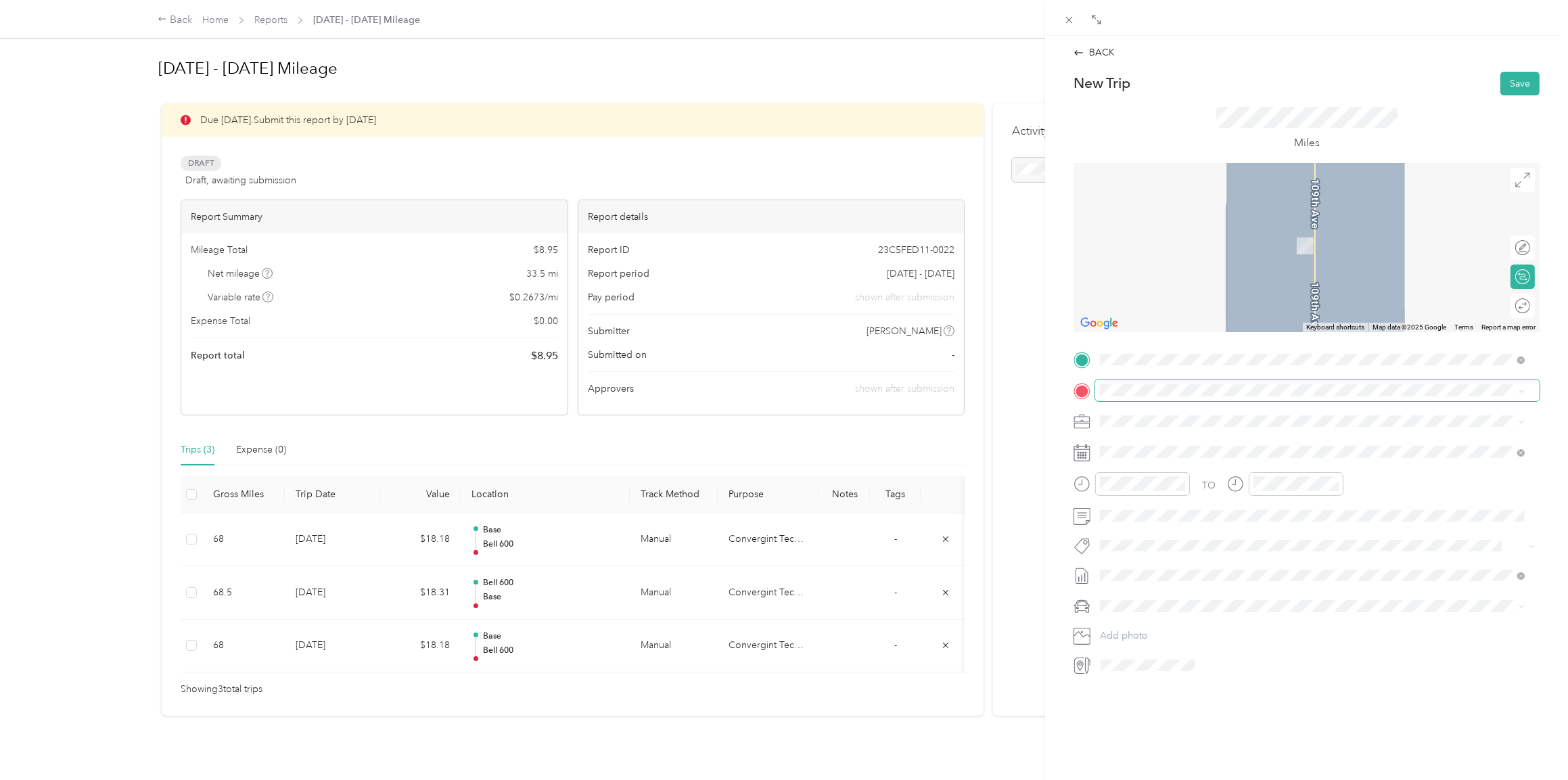
click at [1153, 381] on span at bounding box center [1318, 390] width 445 height 22
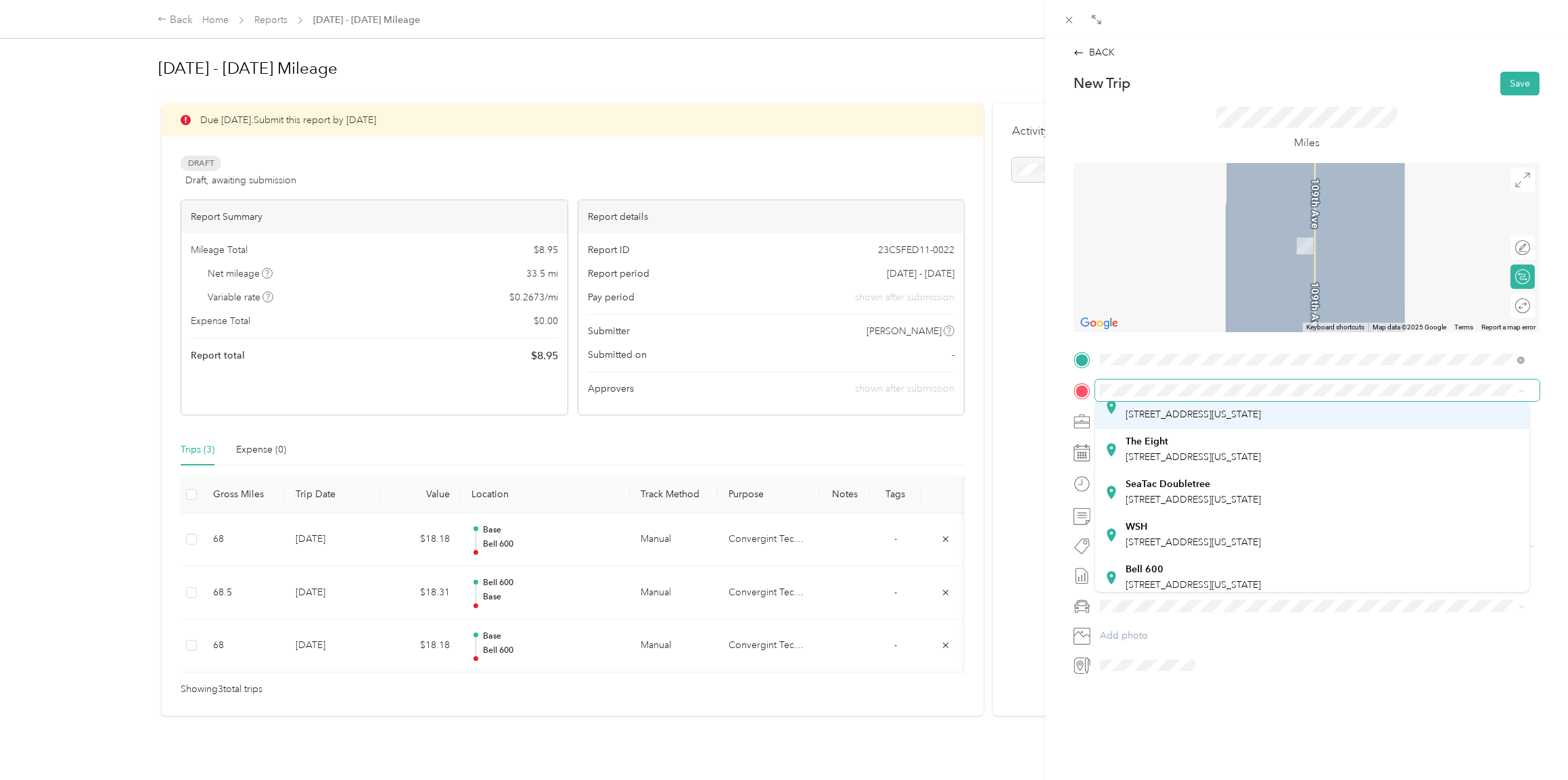
scroll to position [0, 0]
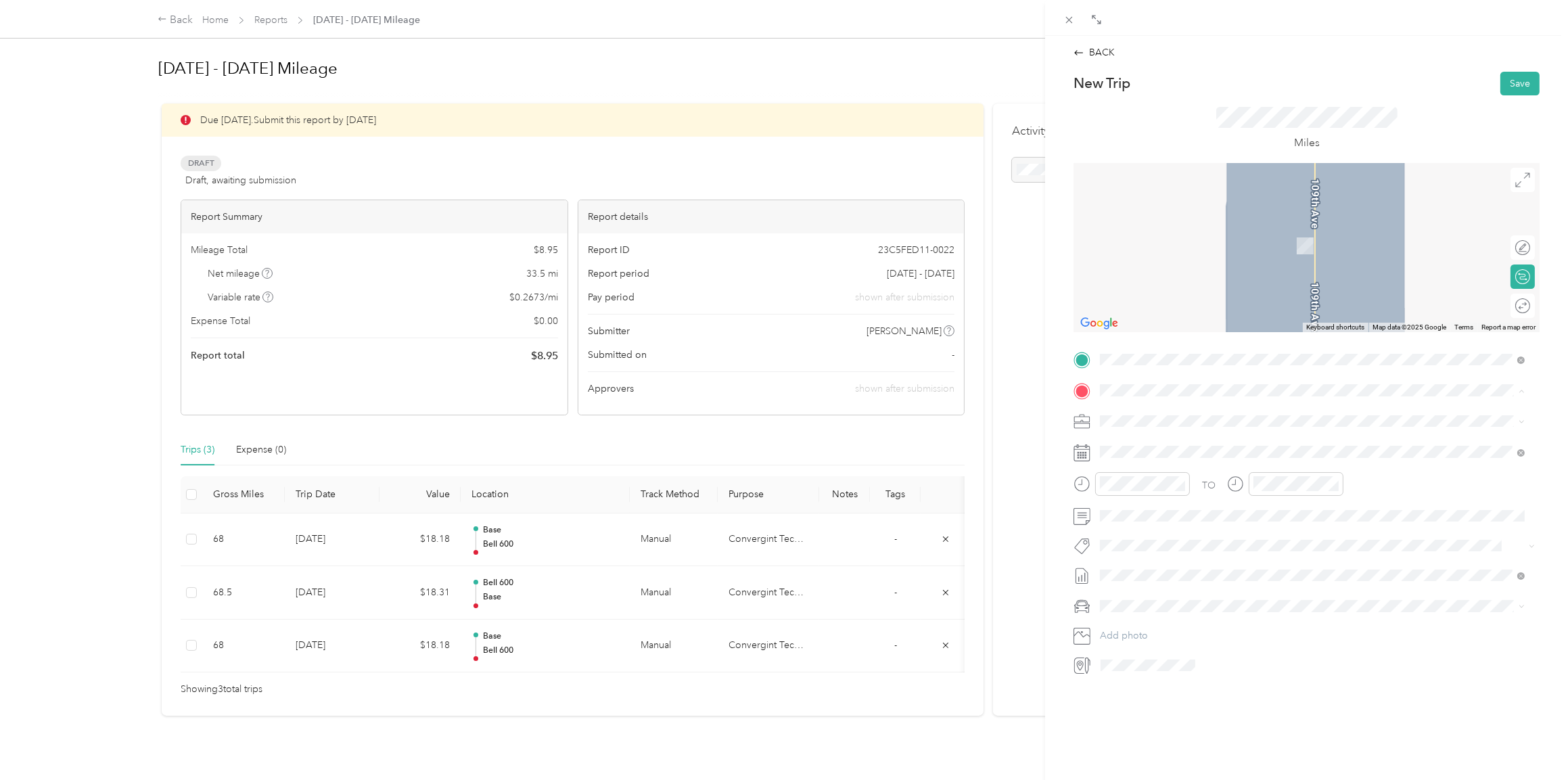
click at [1148, 442] on div "Base" at bounding box center [1193, 444] width 135 height 12
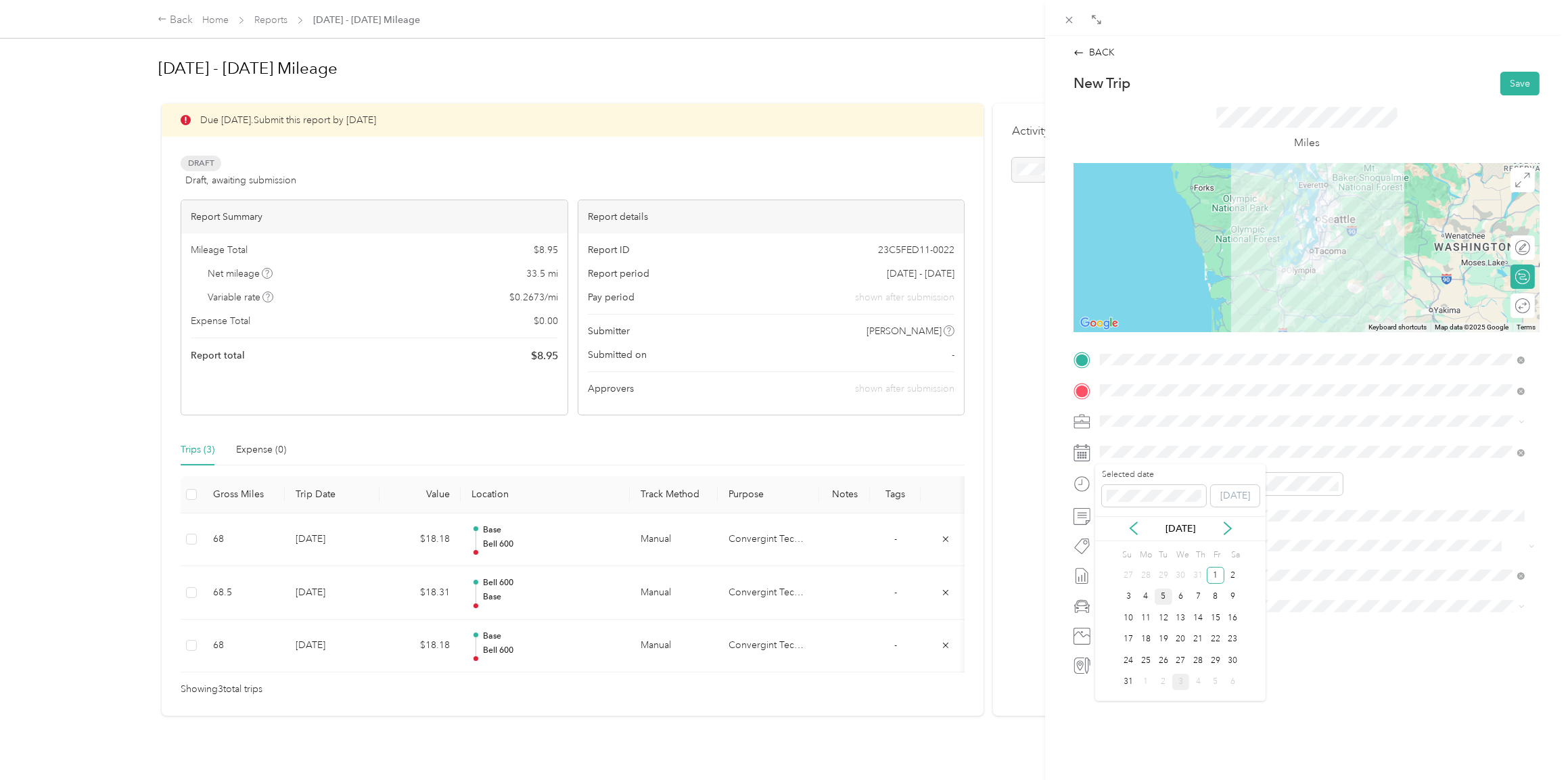
click at [1161, 594] on div "5" at bounding box center [1164, 597] width 18 height 17
click at [1181, 594] on div "6" at bounding box center [1182, 597] width 18 height 17
click at [1181, 484] on icon "close-circle" at bounding box center [1181, 484] width 10 height 10
click at [1335, 486] on icon "close-circle" at bounding box center [1335, 484] width 10 height 10
click at [1132, 625] on span "Lexus ES 300h" at bounding box center [1136, 627] width 62 height 11
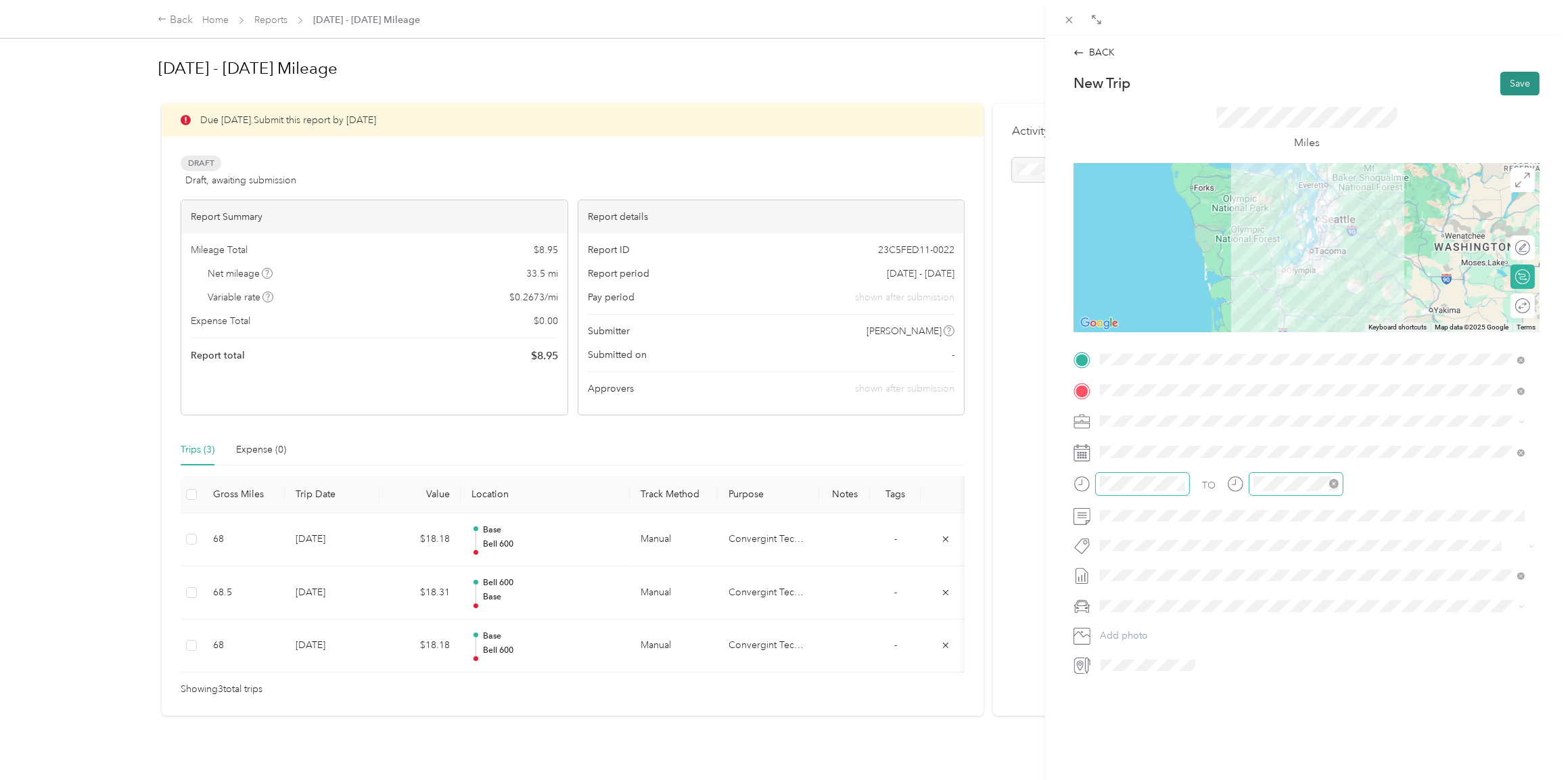
click at [1508, 85] on button "Save" at bounding box center [1520, 83] width 39 height 23
